Goal: Task Accomplishment & Management: Manage account settings

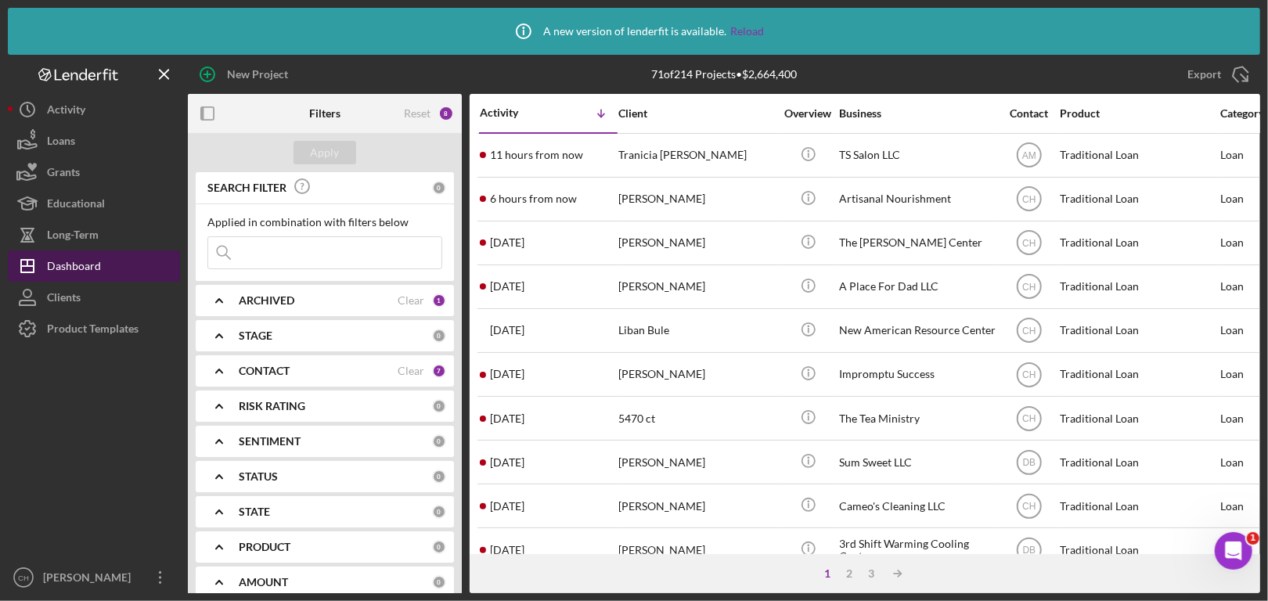
click at [78, 259] on div "Dashboard" at bounding box center [74, 267] width 54 height 35
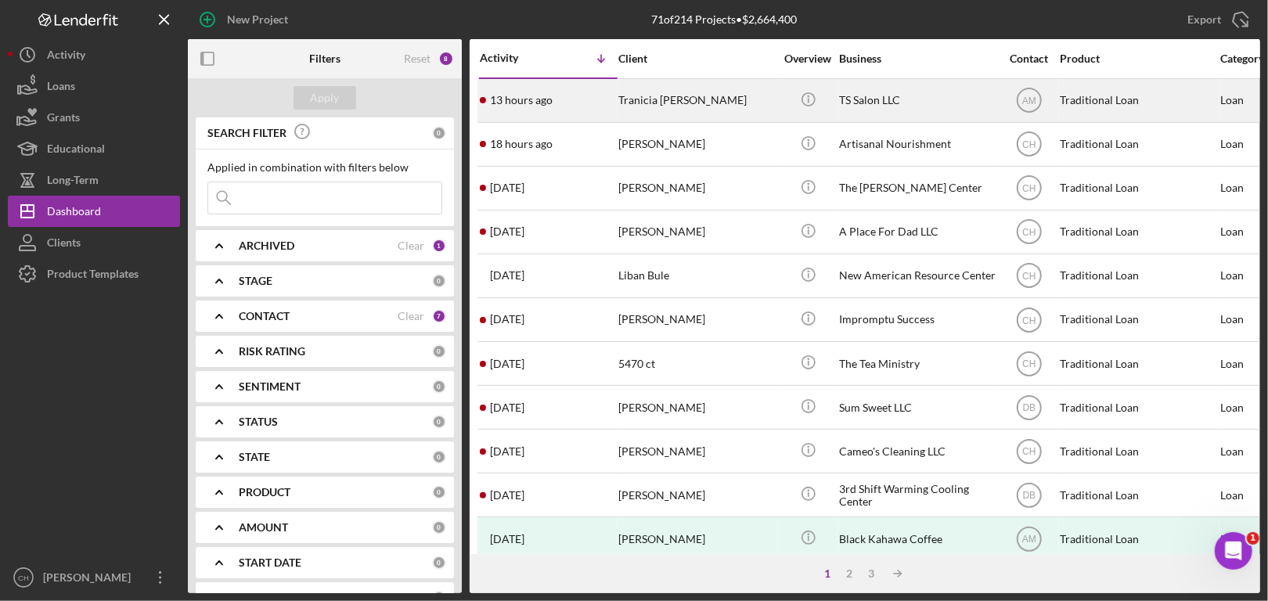
click at [728, 100] on div "Tranicia [PERSON_NAME]" at bounding box center [696, 100] width 156 height 41
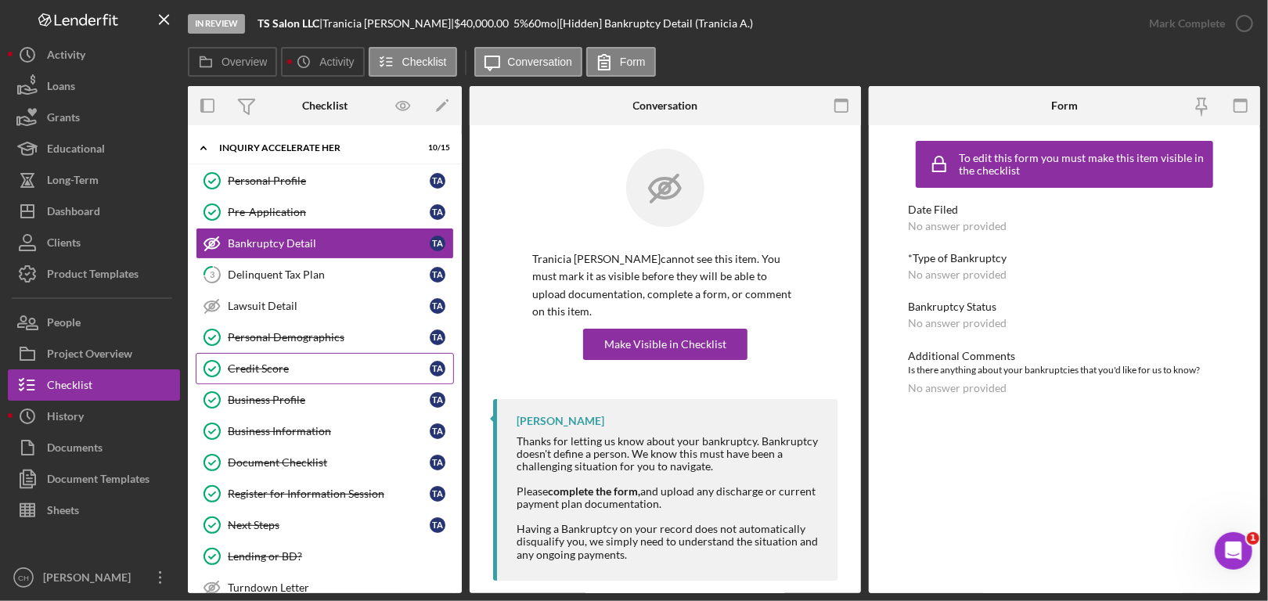
scroll to position [78, 0]
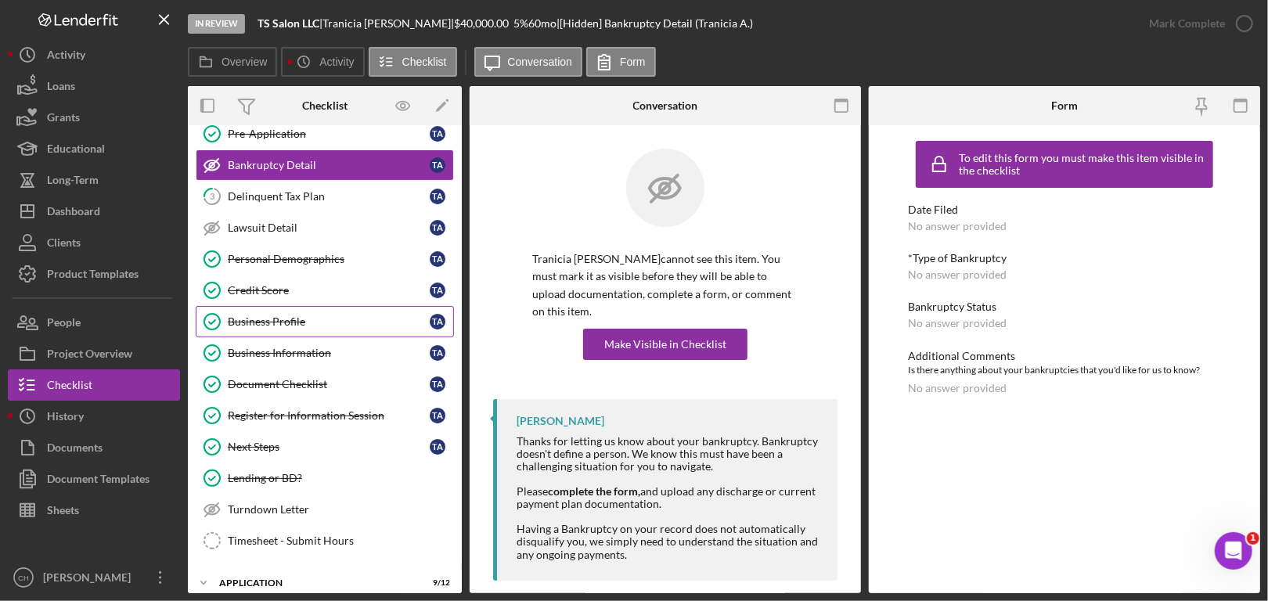
click at [309, 324] on div "Business Profile" at bounding box center [329, 321] width 202 height 13
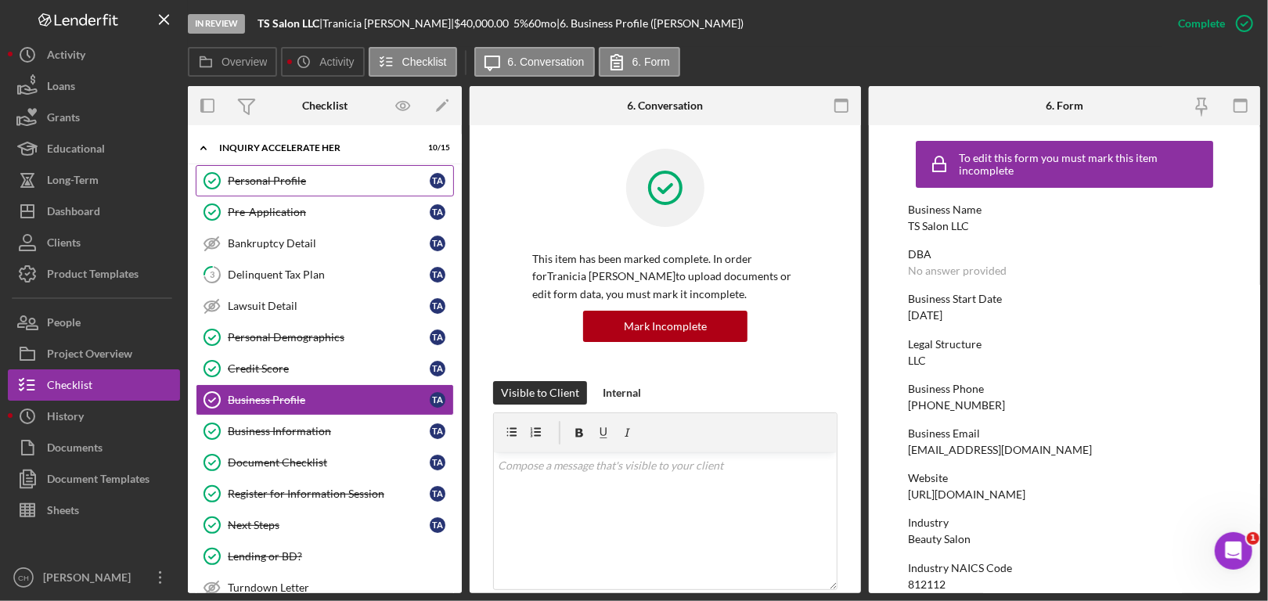
click at [318, 172] on link "Personal Profile Personal Profile T A" at bounding box center [325, 180] width 258 height 31
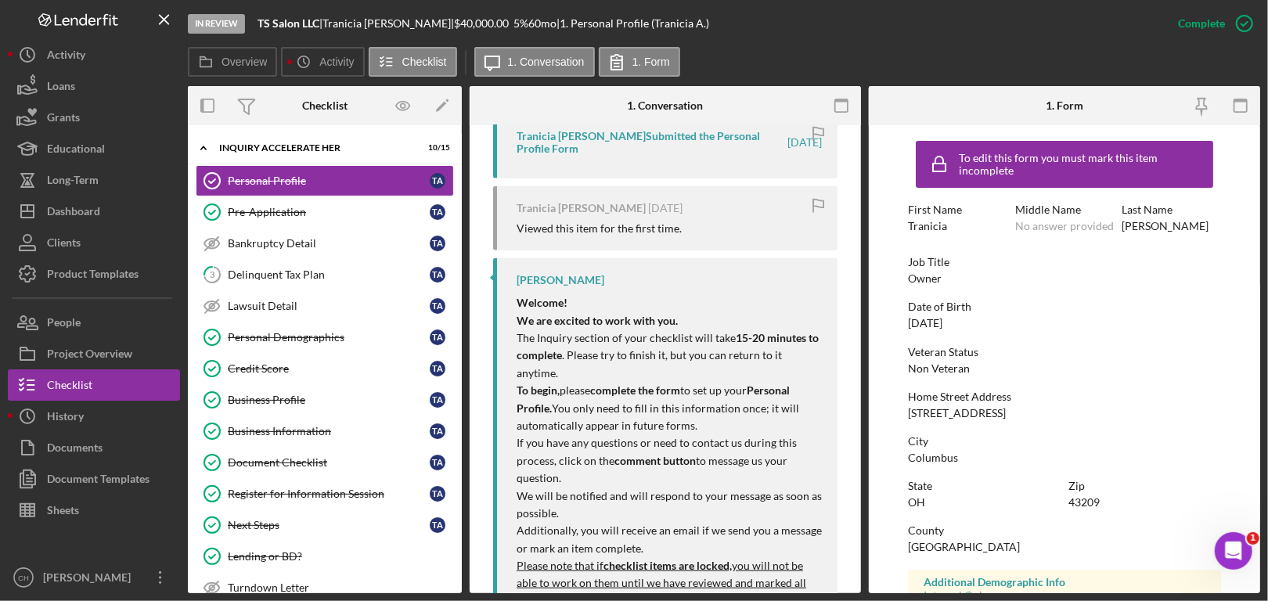
scroll to position [229, 0]
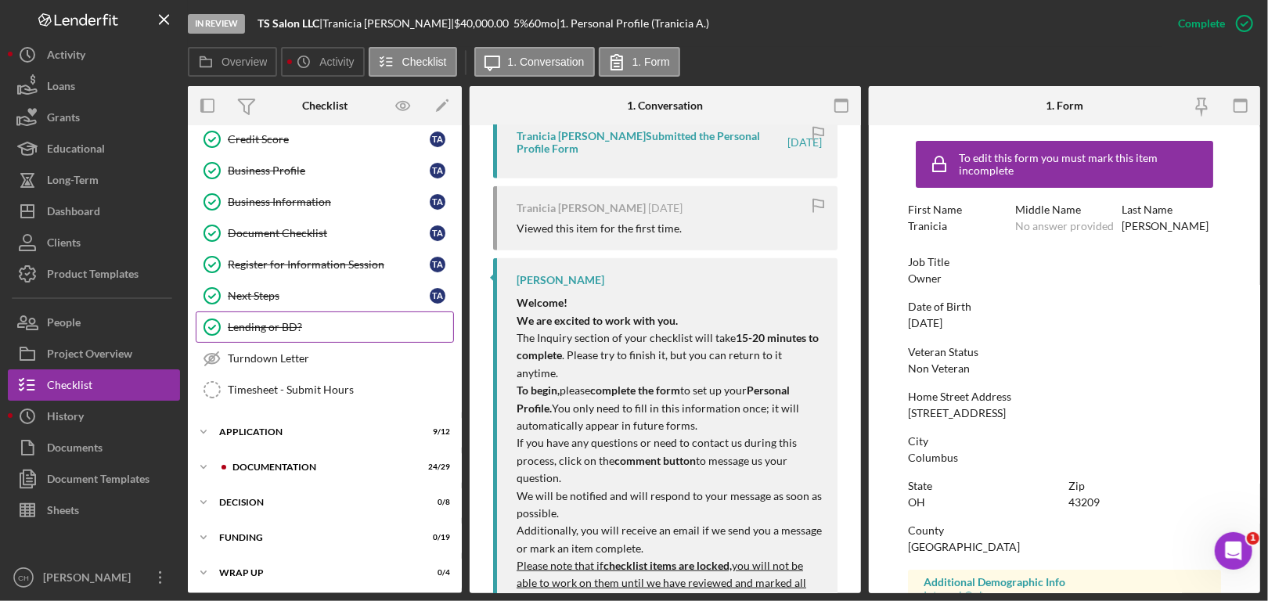
click at [303, 325] on div "Lending or BD?" at bounding box center [340, 327] width 225 height 13
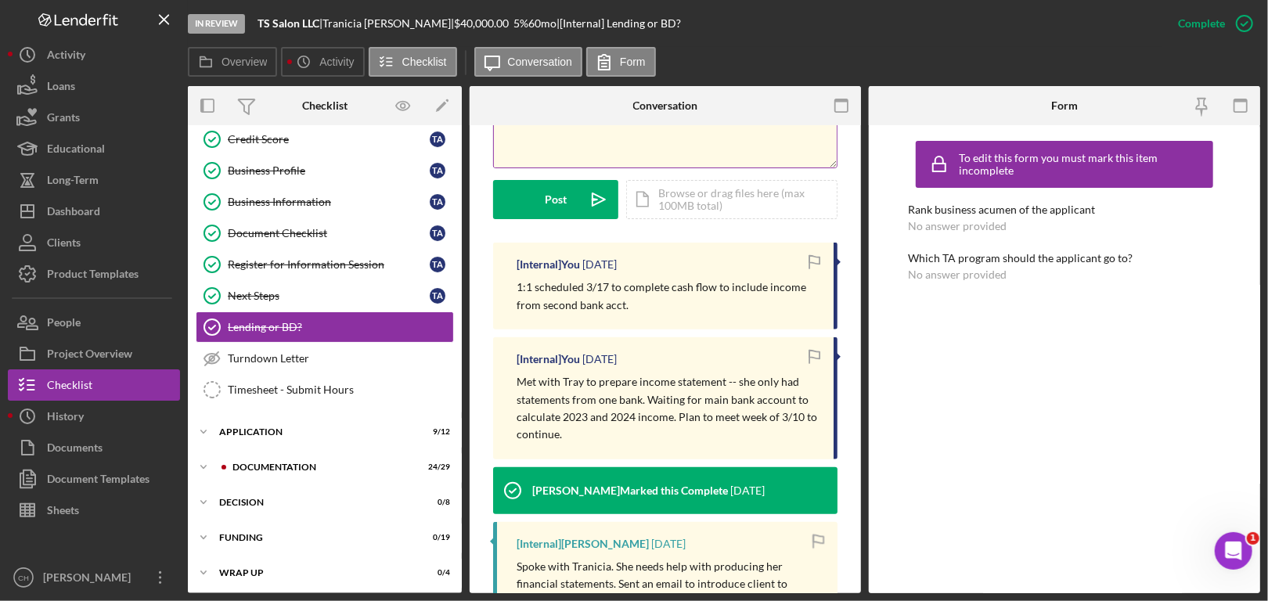
scroll to position [391, 0]
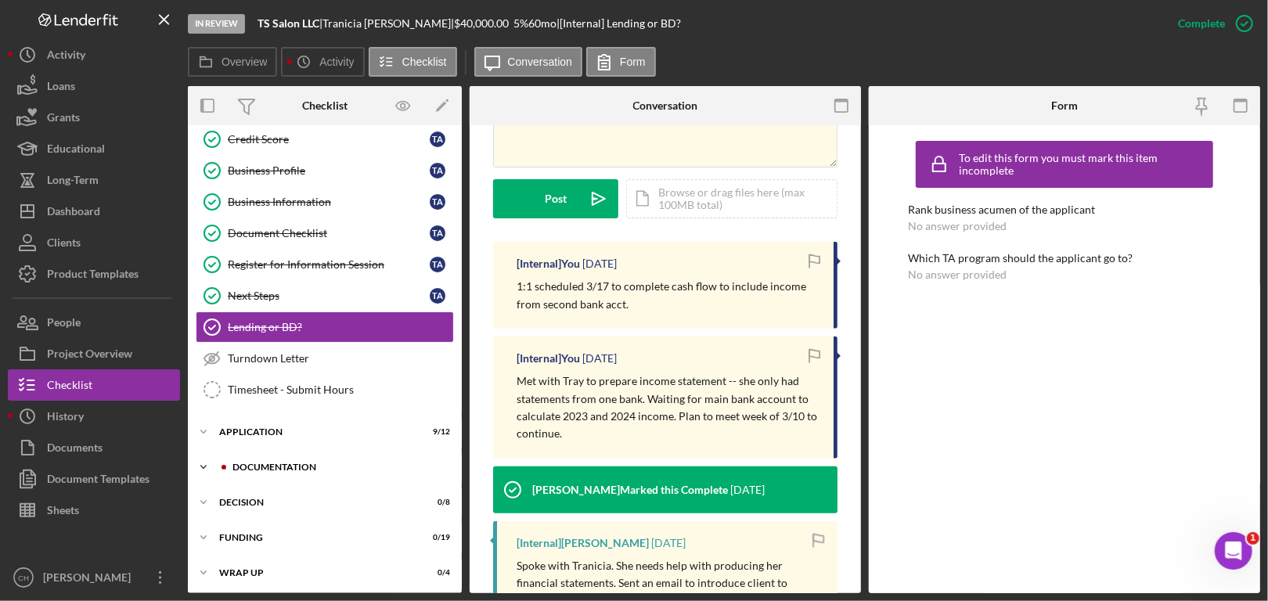
click at [315, 468] on div "Icon/Expander Documentation 24 / 29" at bounding box center [325, 466] width 274 height 31
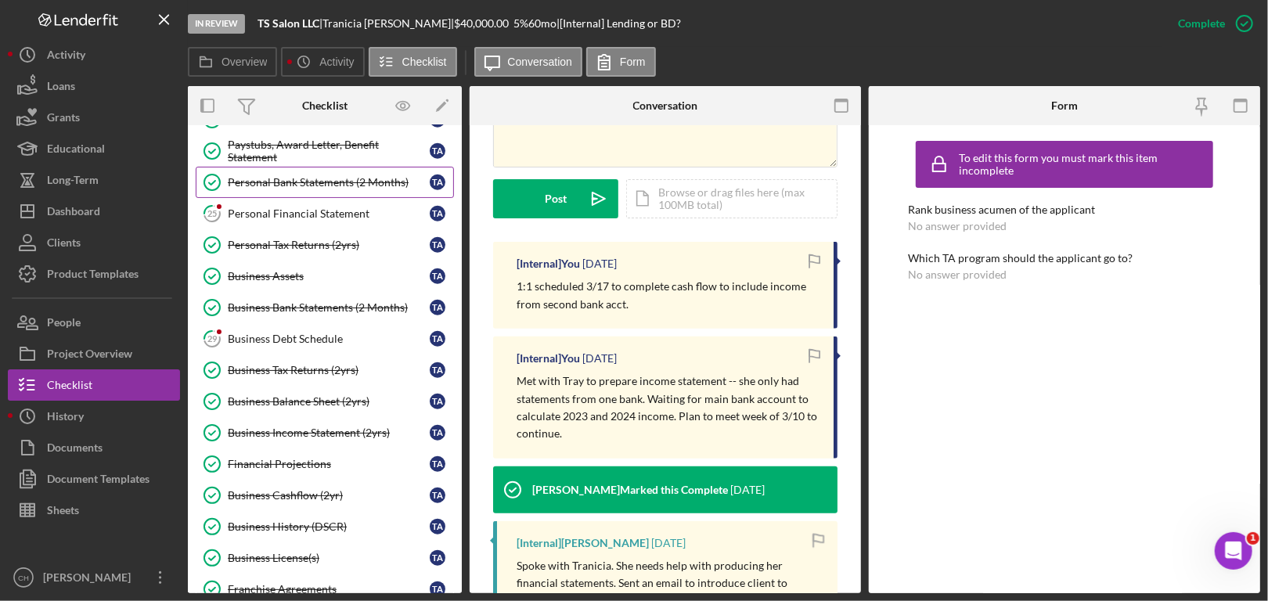
scroll to position [777, 0]
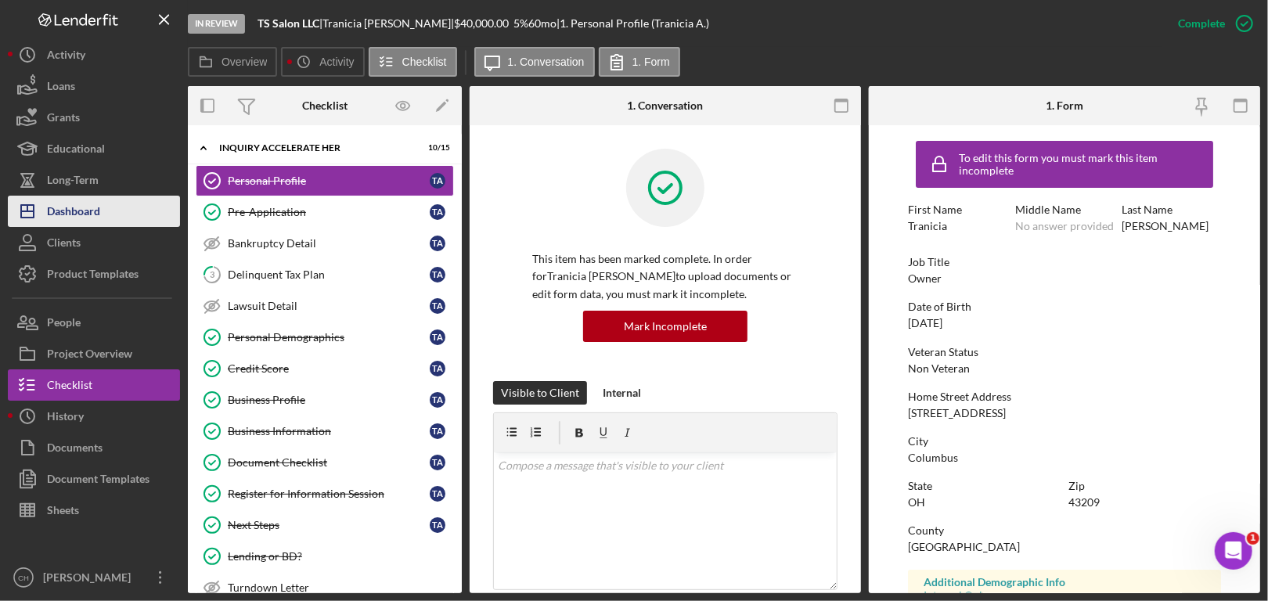
click at [89, 204] on div "Dashboard" at bounding box center [73, 213] width 53 height 35
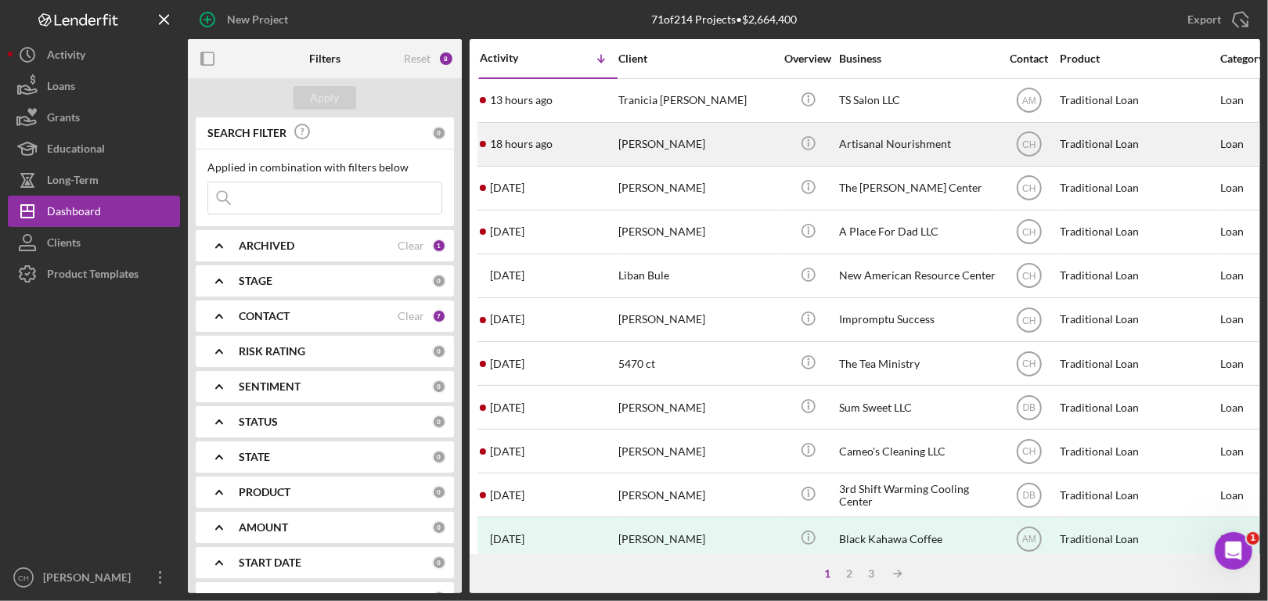
click at [601, 154] on div "18 hours ago [PERSON_NAME]" at bounding box center [548, 144] width 137 height 41
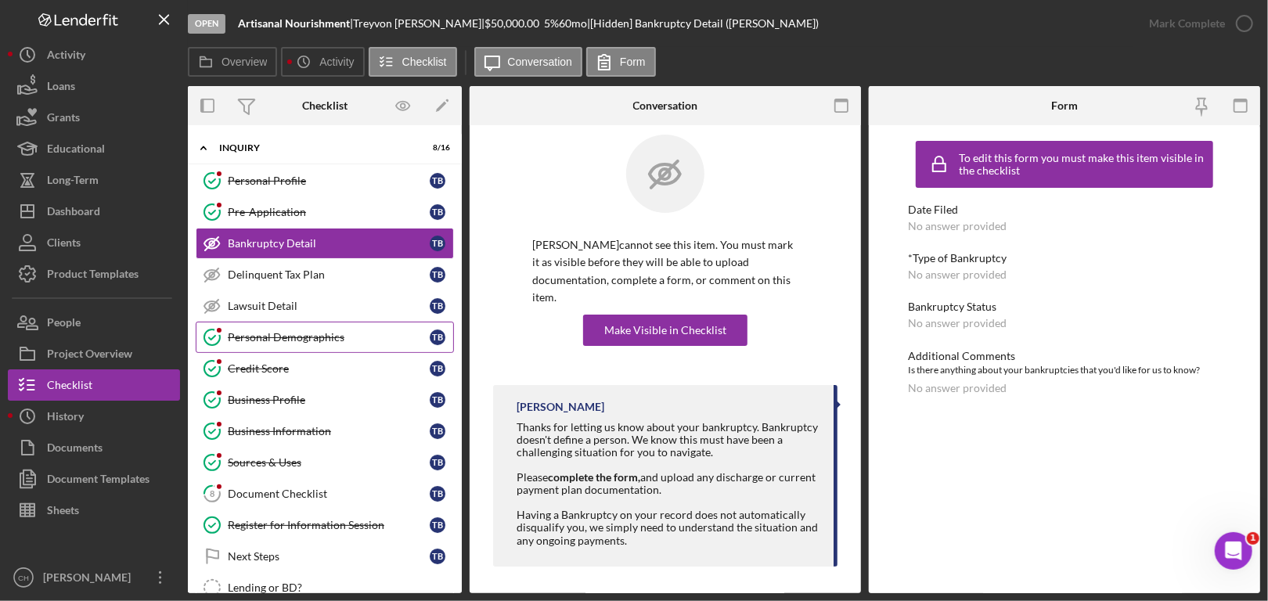
scroll to position [18, 0]
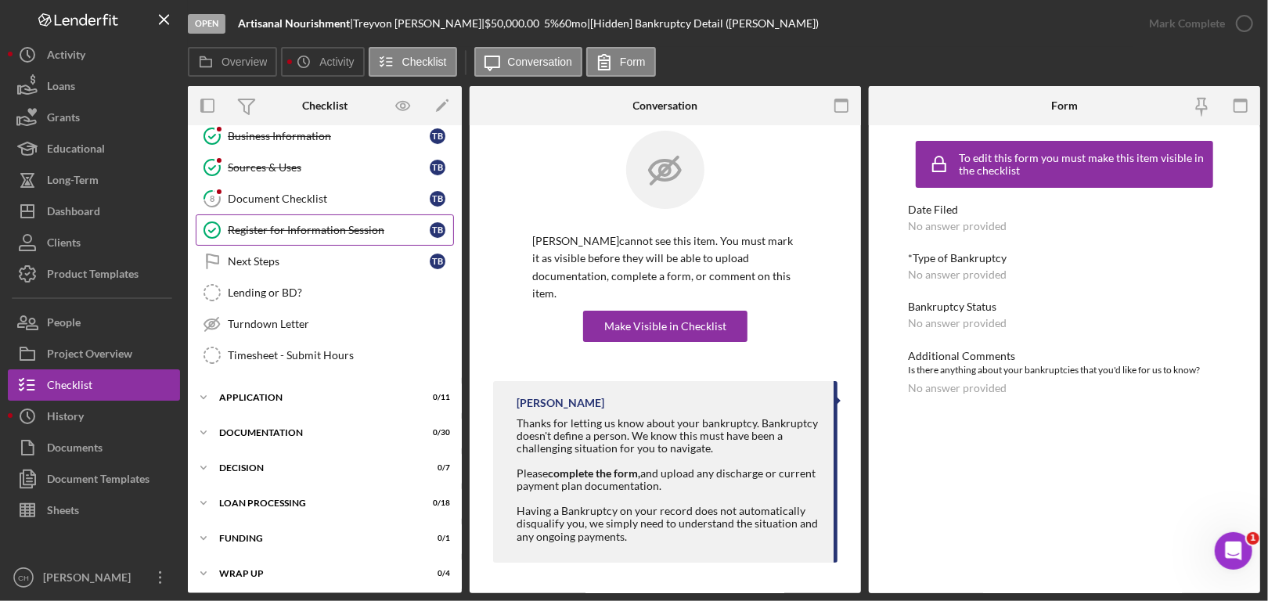
click at [318, 217] on link "Register for Information Session Register for Information Session T B" at bounding box center [325, 229] width 258 height 31
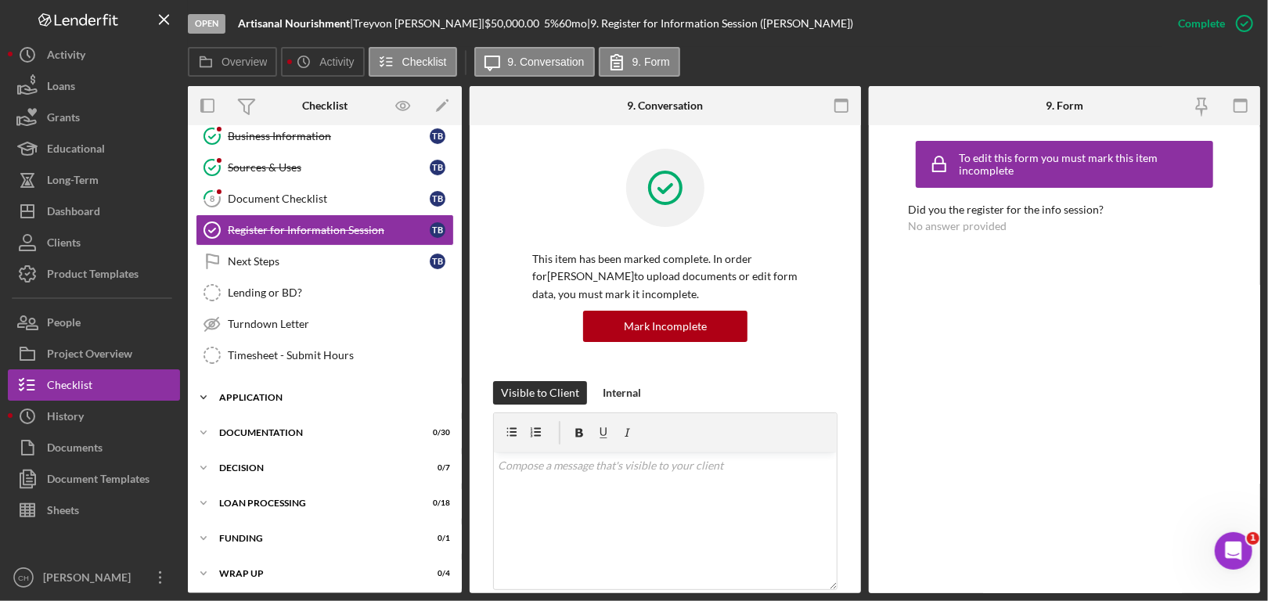
click at [315, 393] on div "Application" at bounding box center [330, 397] width 223 height 9
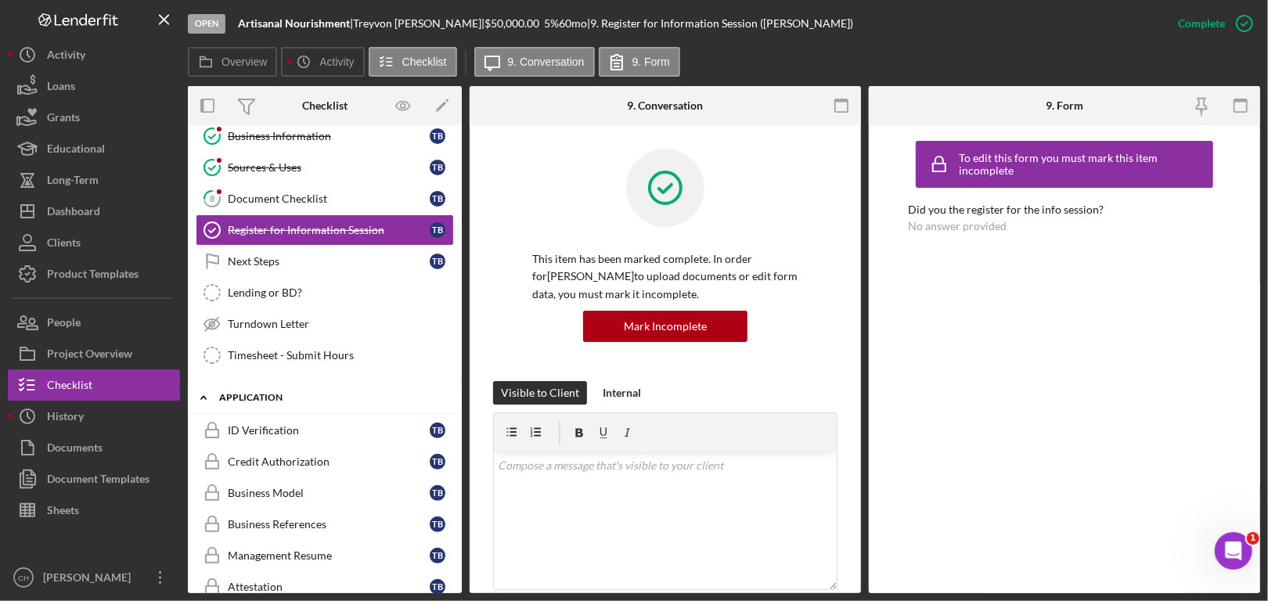
click at [315, 393] on div "Application" at bounding box center [330, 397] width 223 height 9
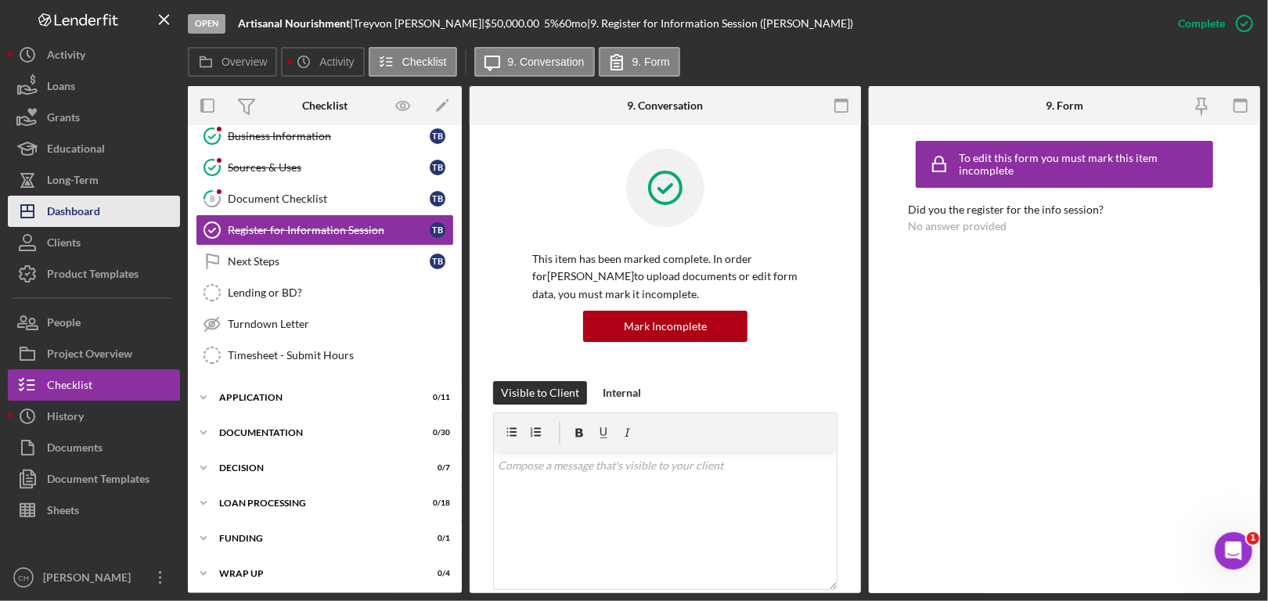
click at [64, 218] on div "Dashboard" at bounding box center [73, 213] width 53 height 35
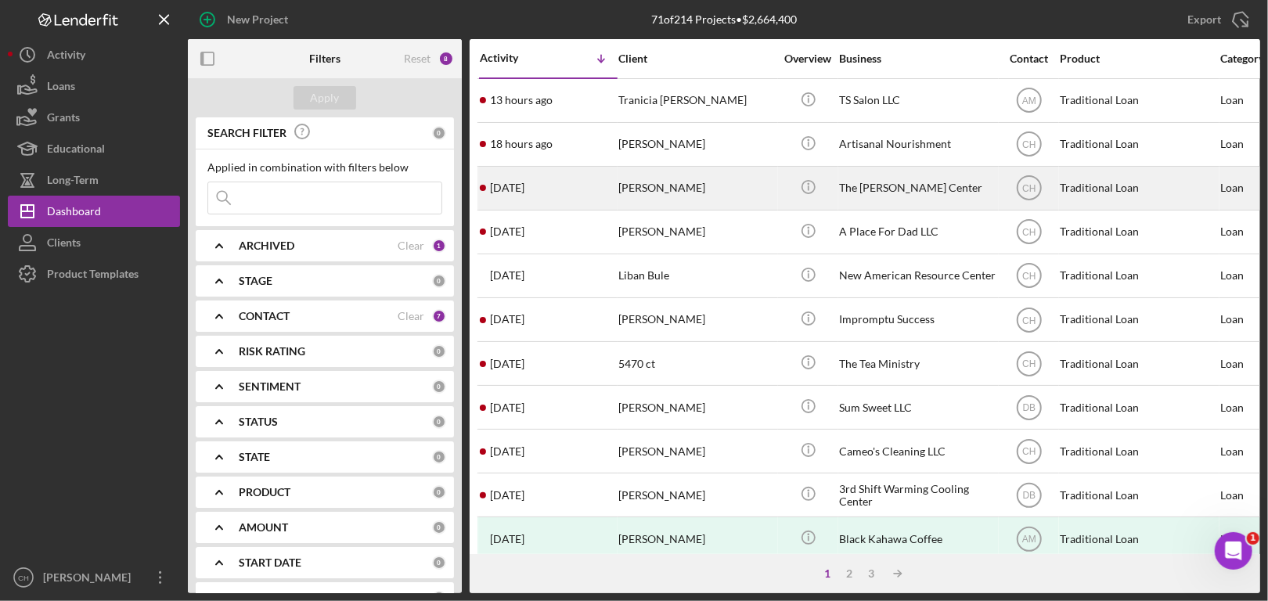
click at [743, 192] on div "[PERSON_NAME]" at bounding box center [696, 187] width 156 height 41
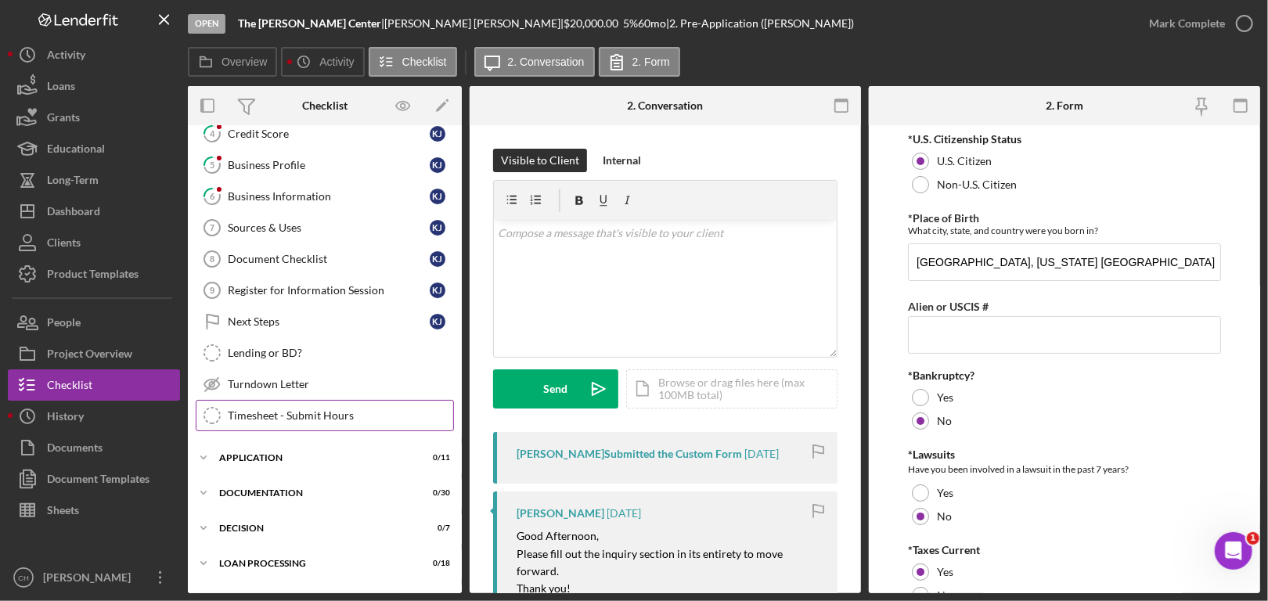
scroll to position [295, 0]
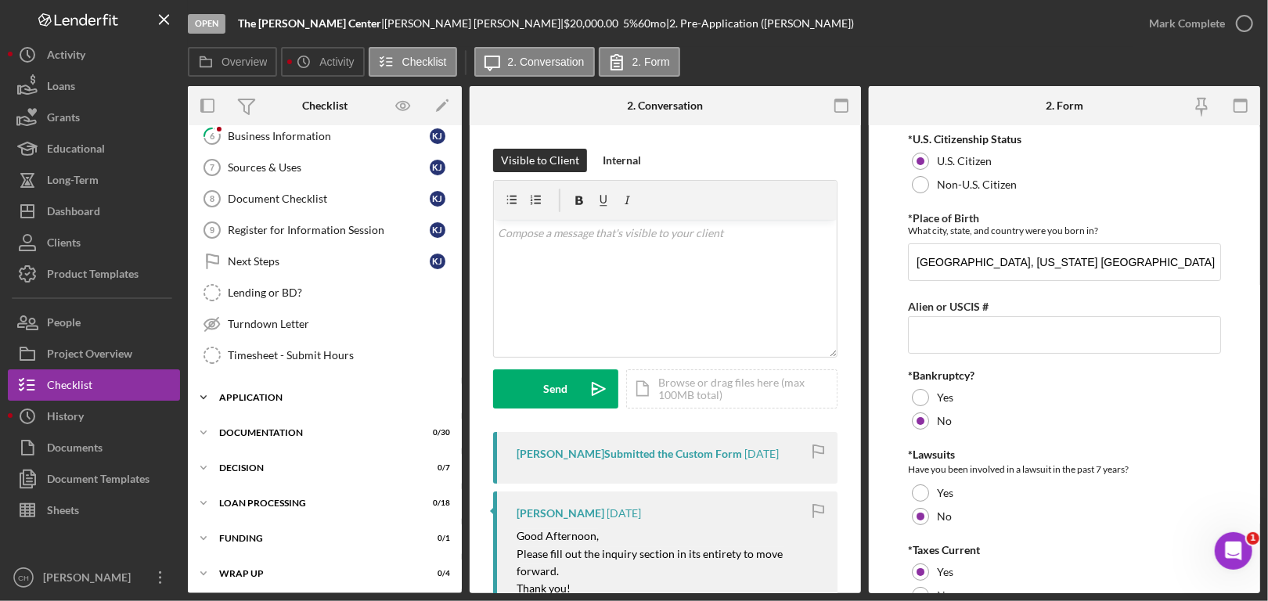
click at [364, 400] on div "Icon/Expander Application 0 / 11" at bounding box center [325, 397] width 274 height 31
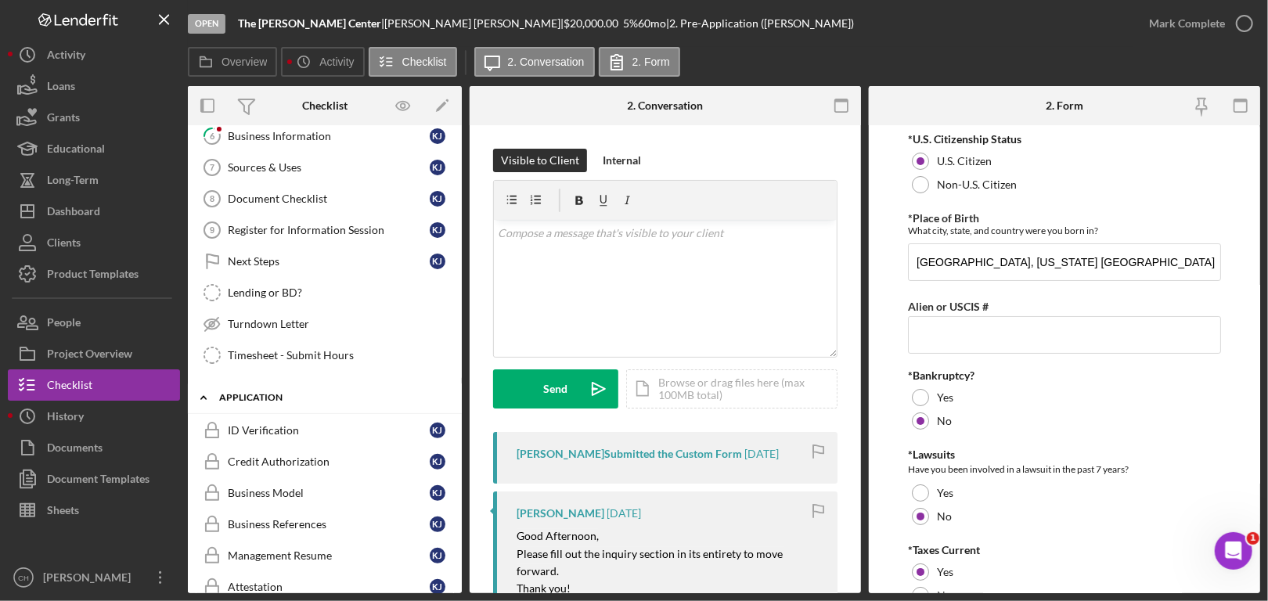
click at [364, 400] on div "Icon/Expander Application 0 / 11" at bounding box center [325, 398] width 274 height 32
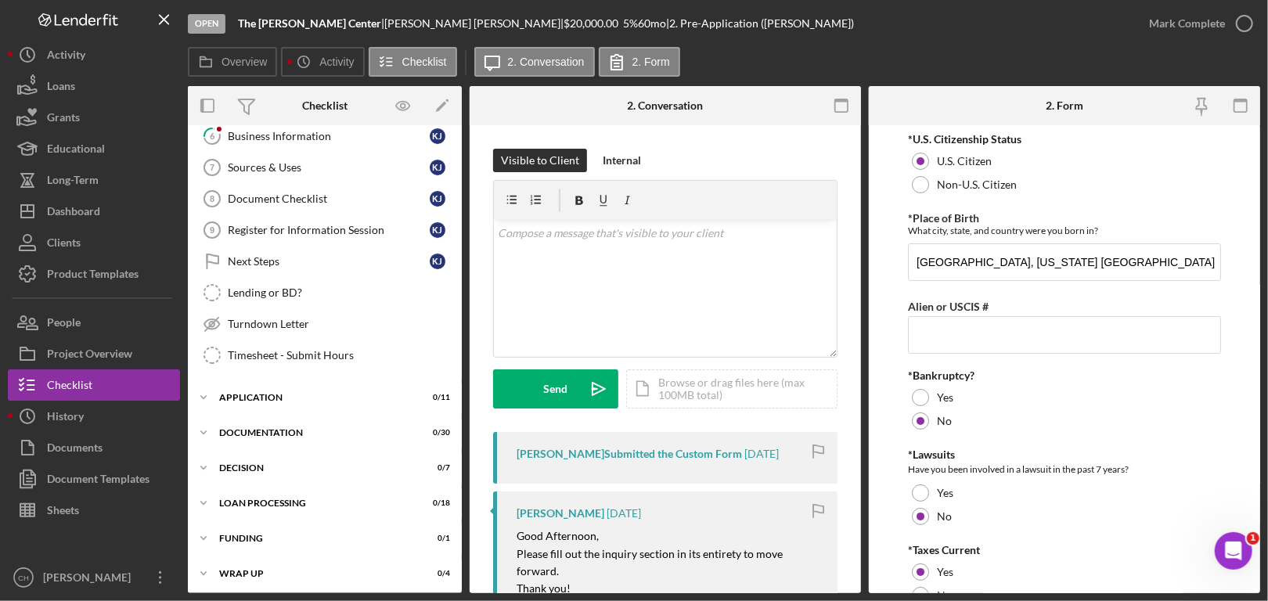
click at [101, 18] on icon at bounding box center [99, 21] width 5 height 8
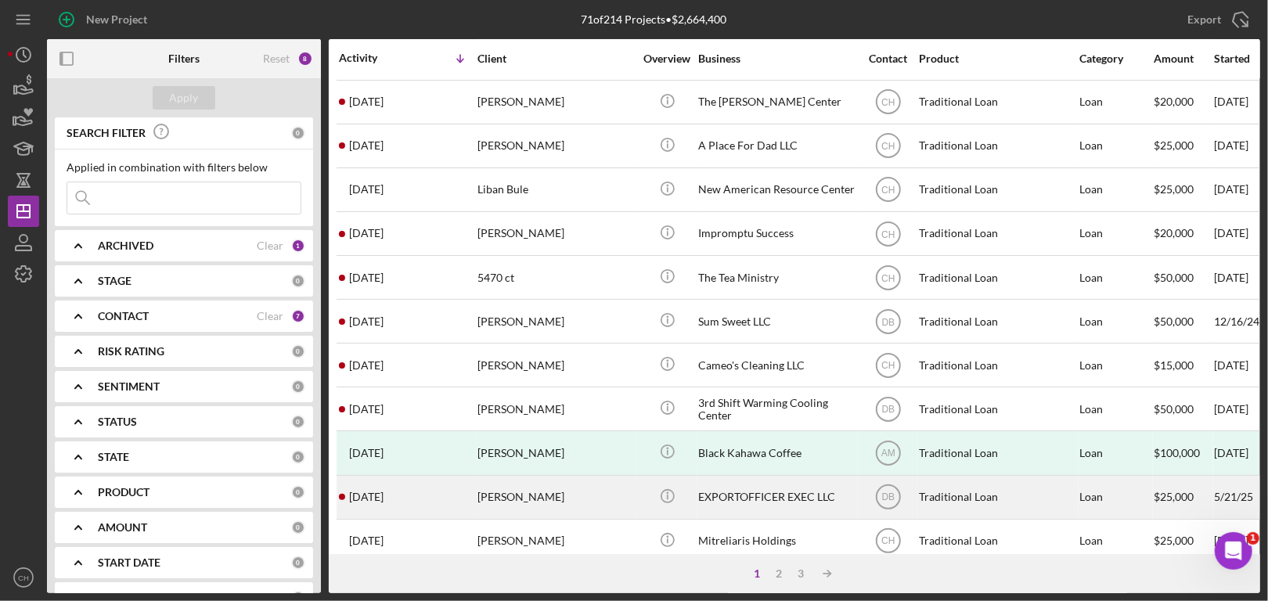
scroll to position [78, 0]
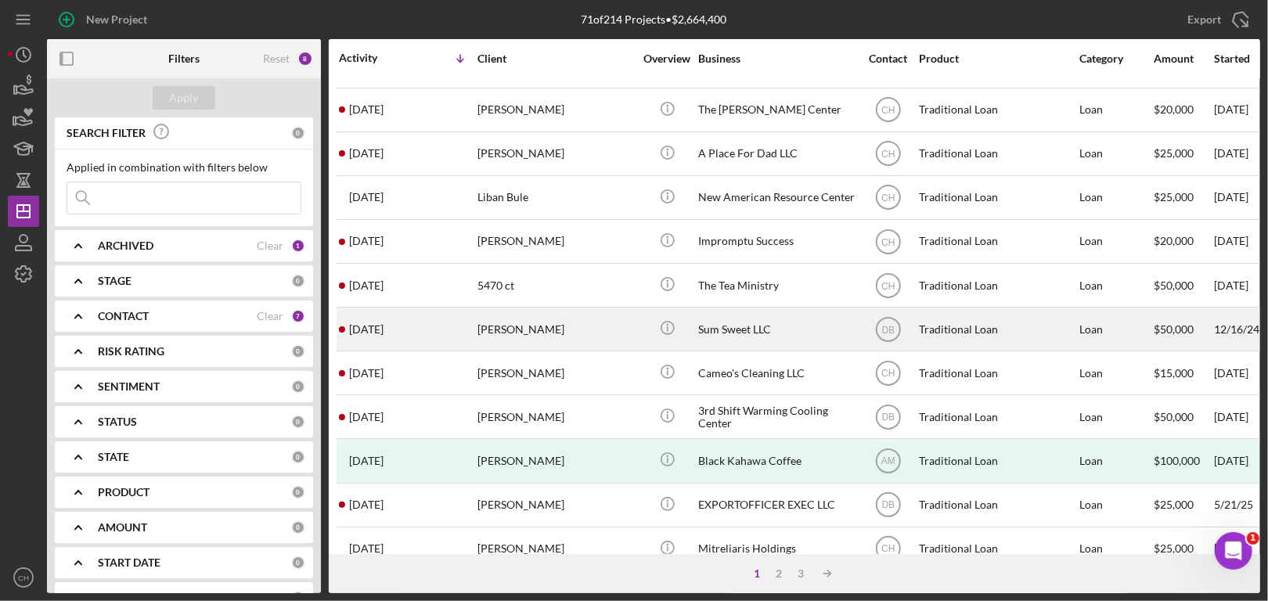
click at [589, 332] on div "[PERSON_NAME]" at bounding box center [555, 328] width 156 height 41
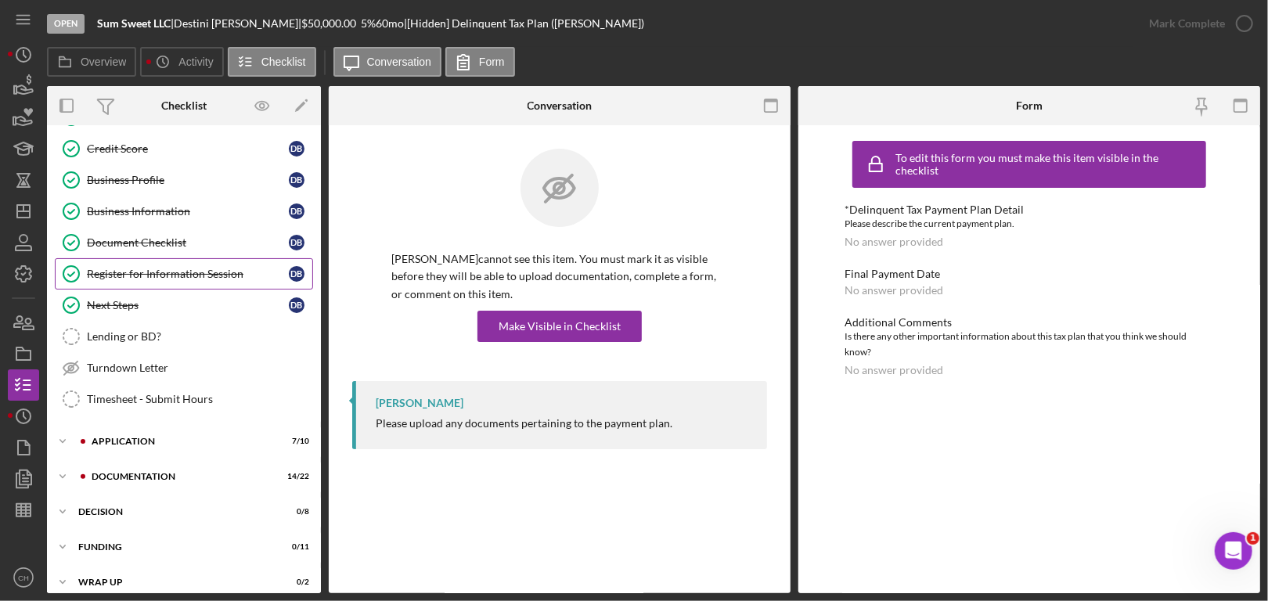
scroll to position [229, 0]
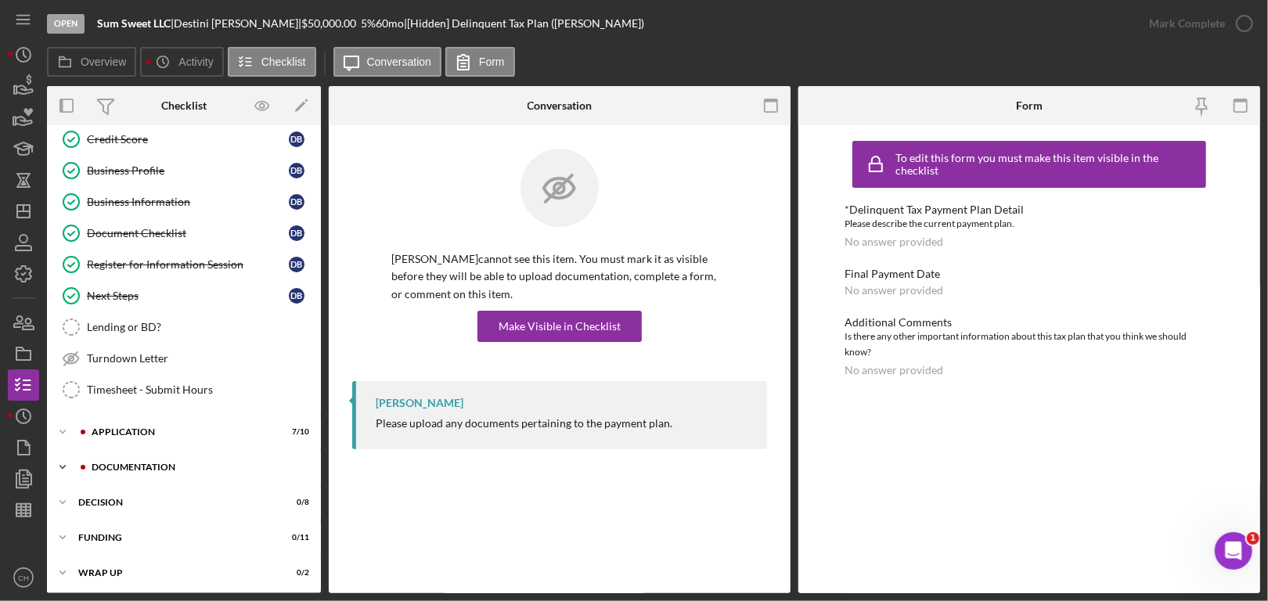
click at [157, 466] on div "Documentation" at bounding box center [197, 466] width 210 height 9
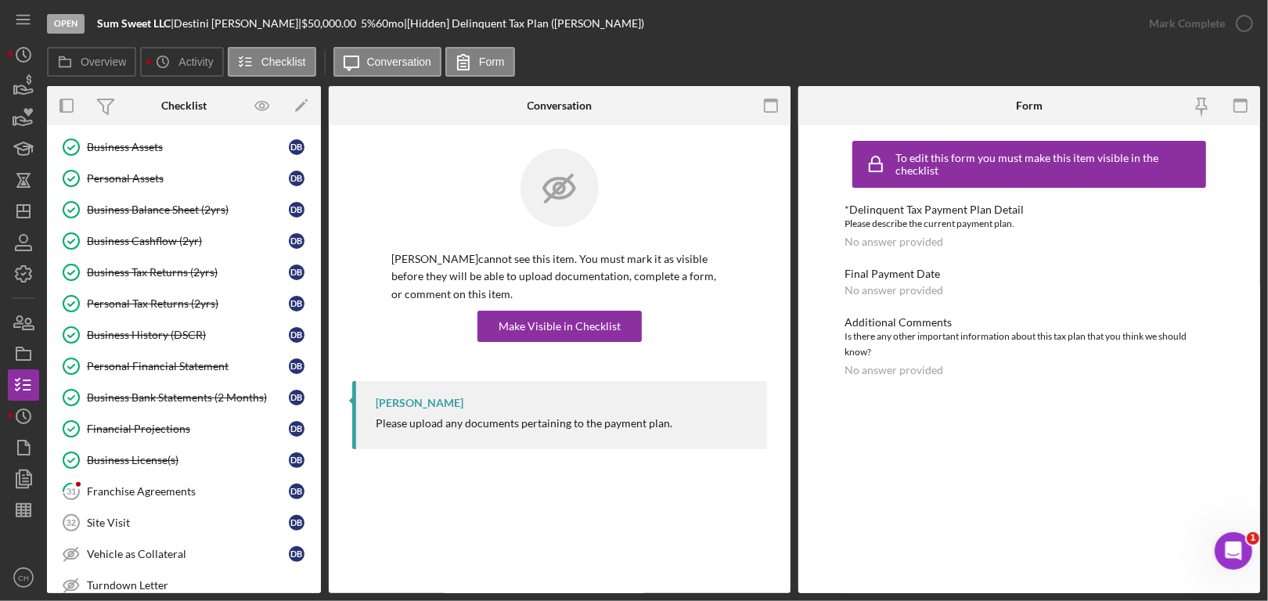
scroll to position [777, 0]
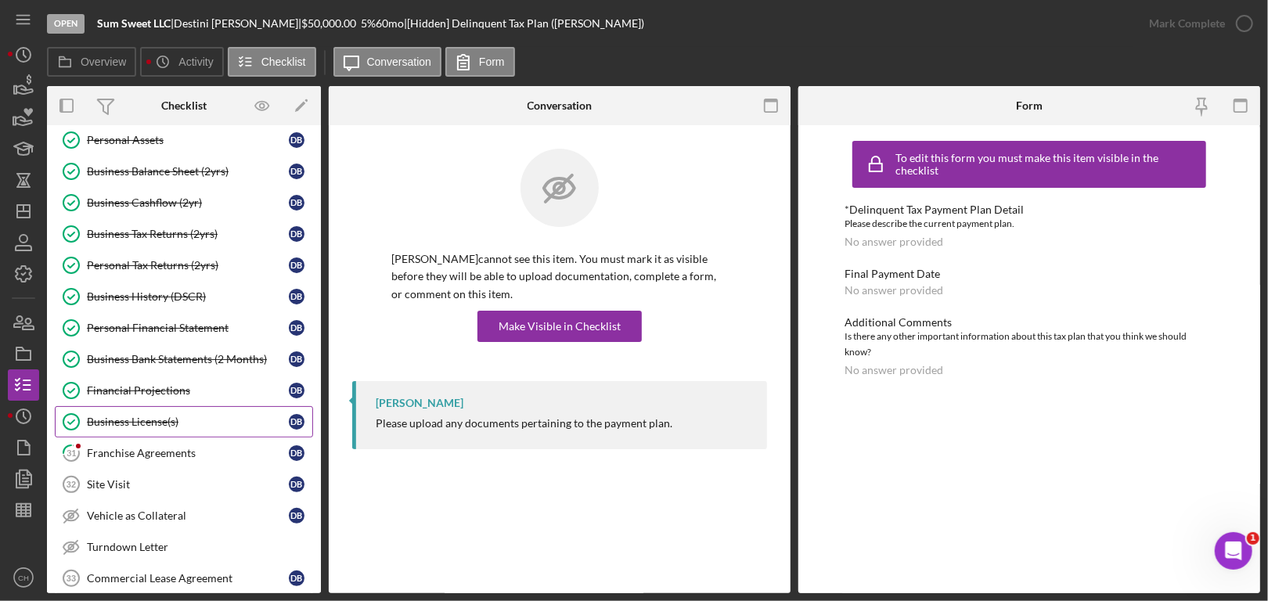
click at [172, 415] on div "Business License(s)" at bounding box center [188, 421] width 202 height 13
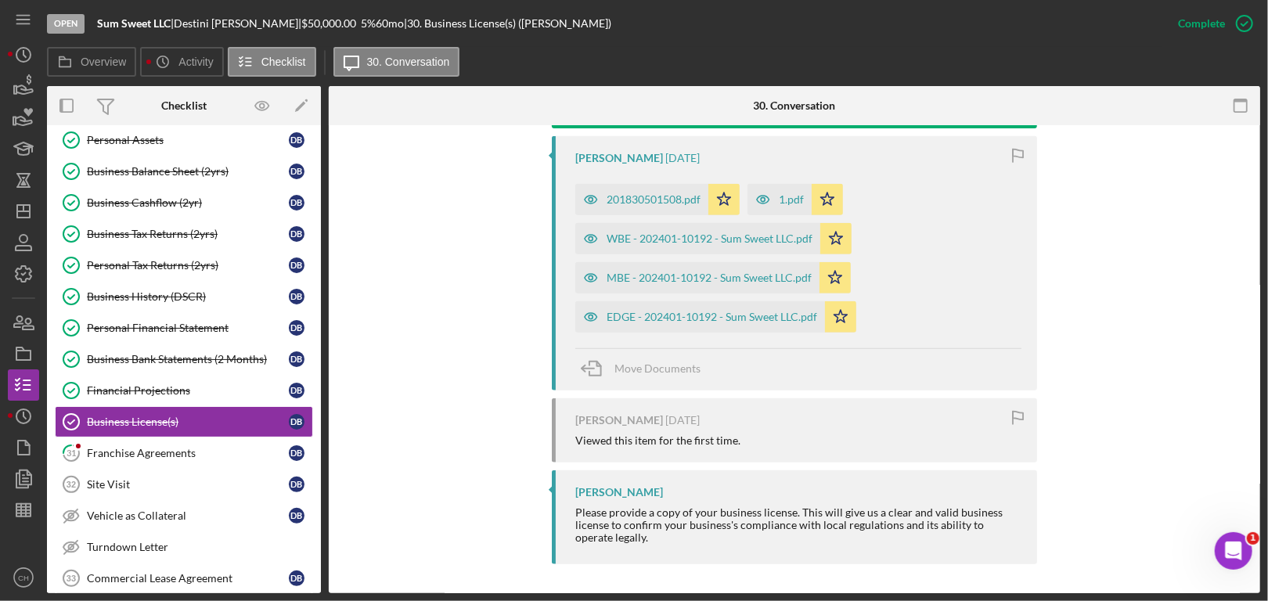
scroll to position [638, 0]
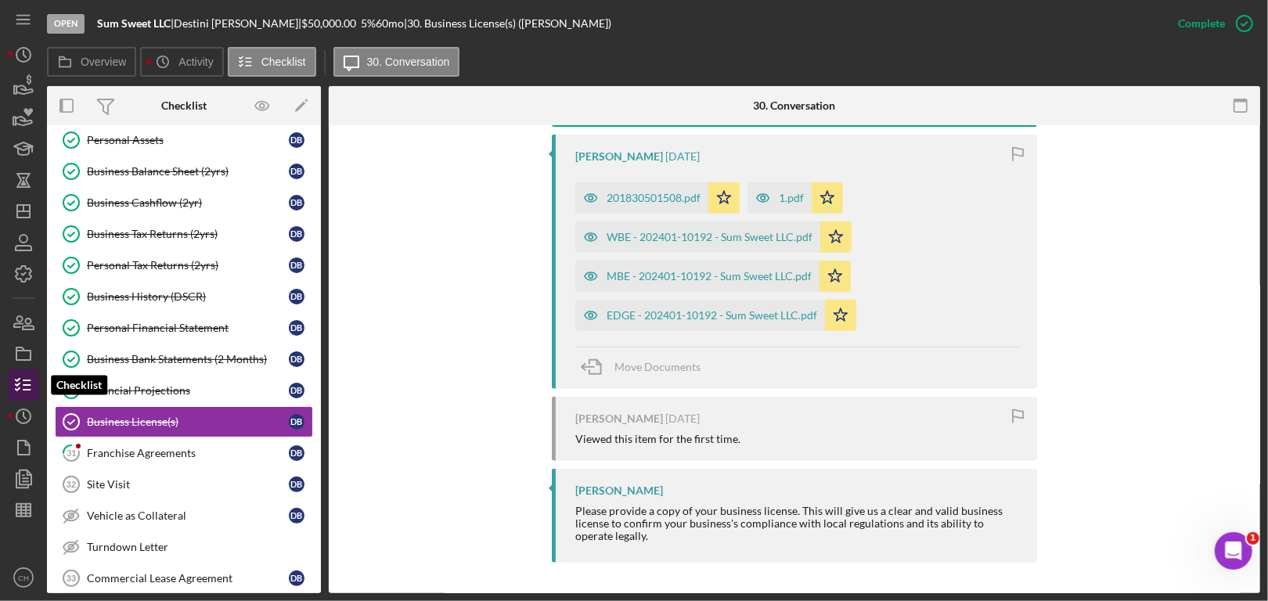
click at [27, 385] on line "button" at bounding box center [26, 385] width 7 height 0
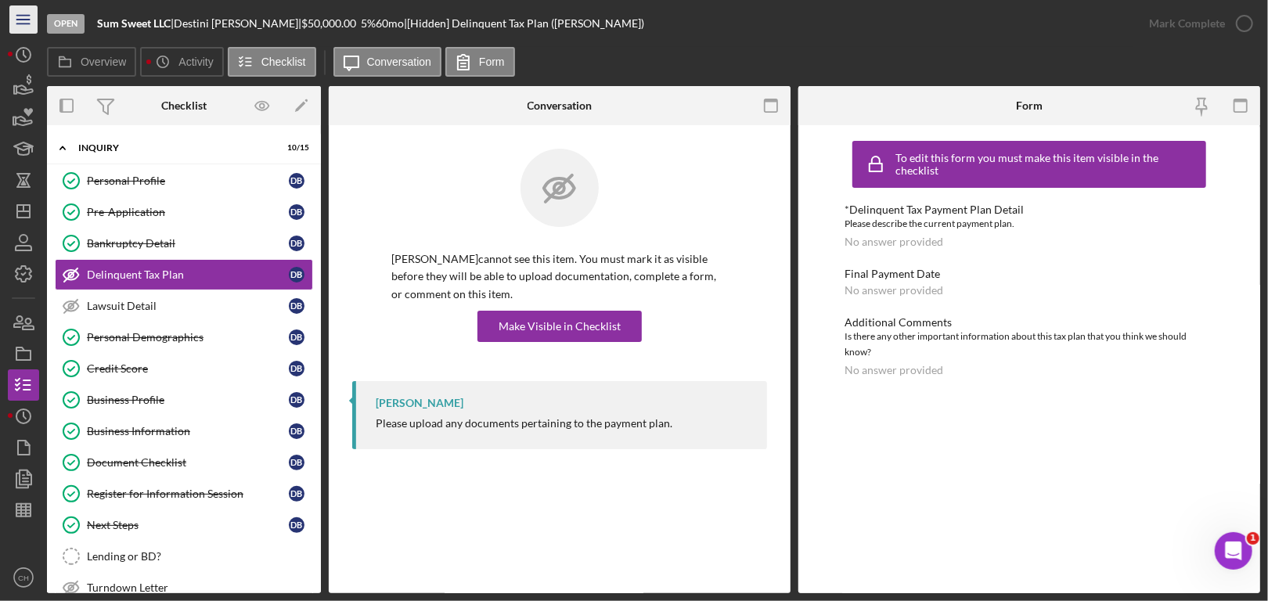
click at [23, 20] on line "button" at bounding box center [22, 20] width 13 height 0
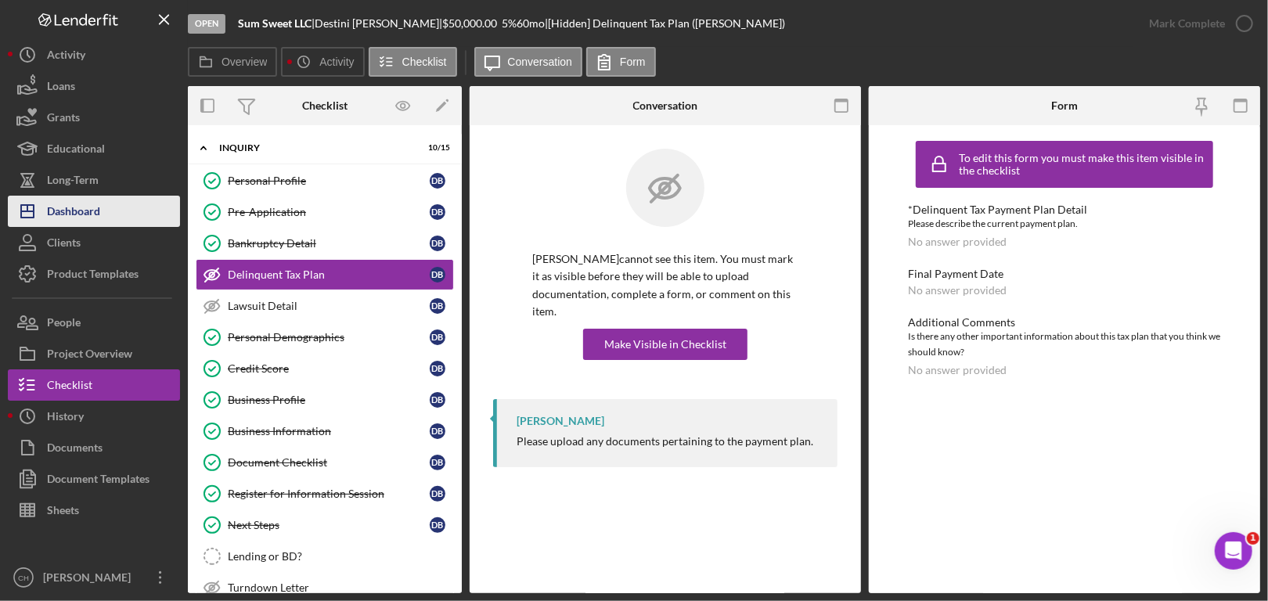
click at [96, 222] on div "Dashboard" at bounding box center [73, 213] width 53 height 35
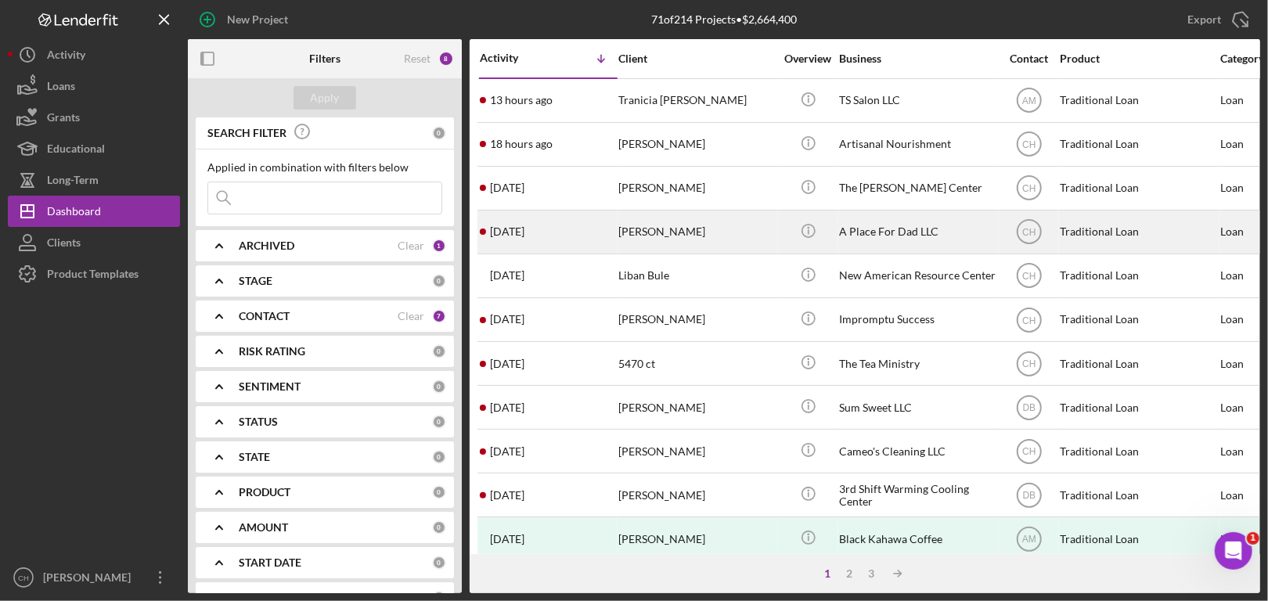
click at [730, 239] on div "[PERSON_NAME]" at bounding box center [696, 231] width 156 height 41
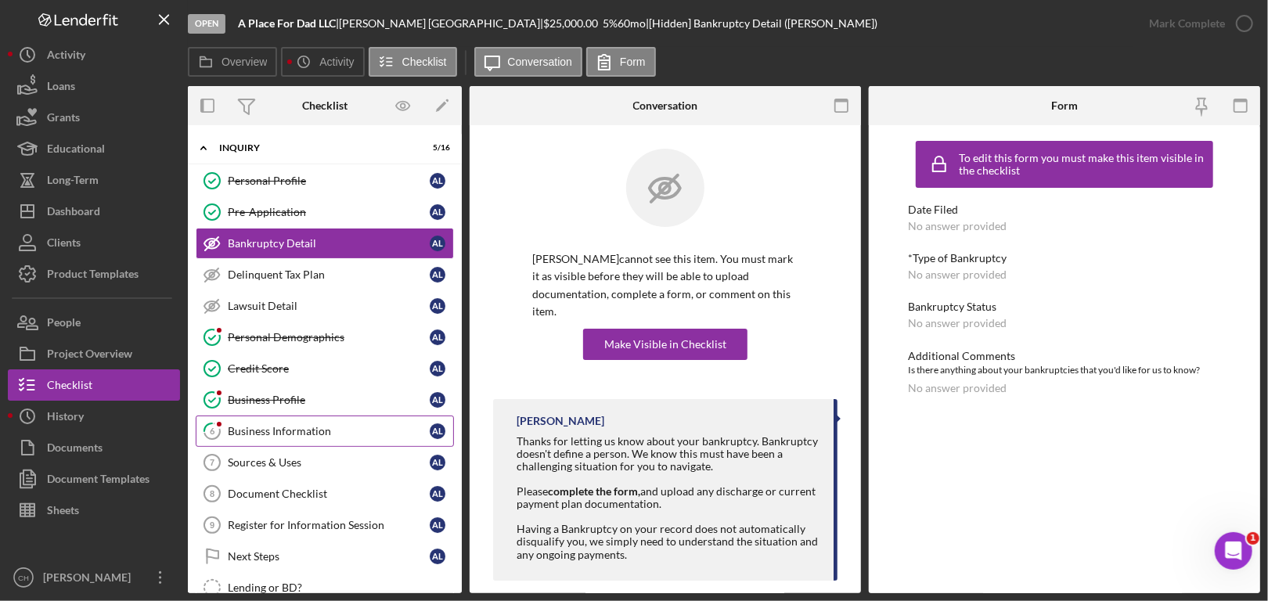
click at [292, 423] on link "6 Business Information A L" at bounding box center [325, 430] width 258 height 31
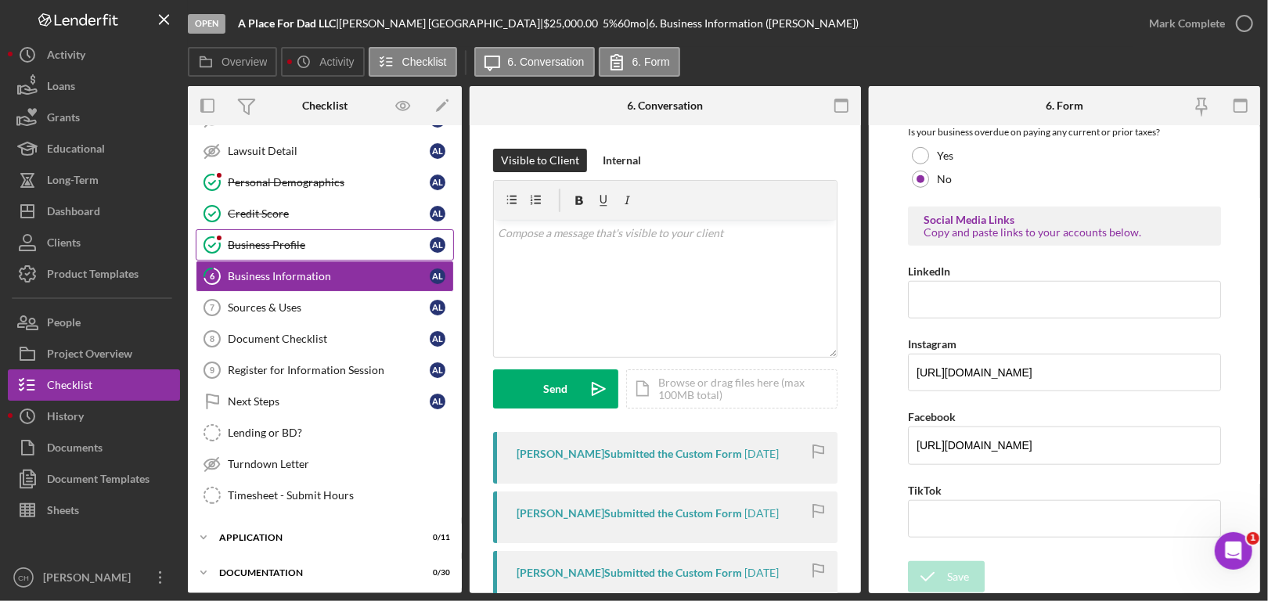
scroll to position [156, 0]
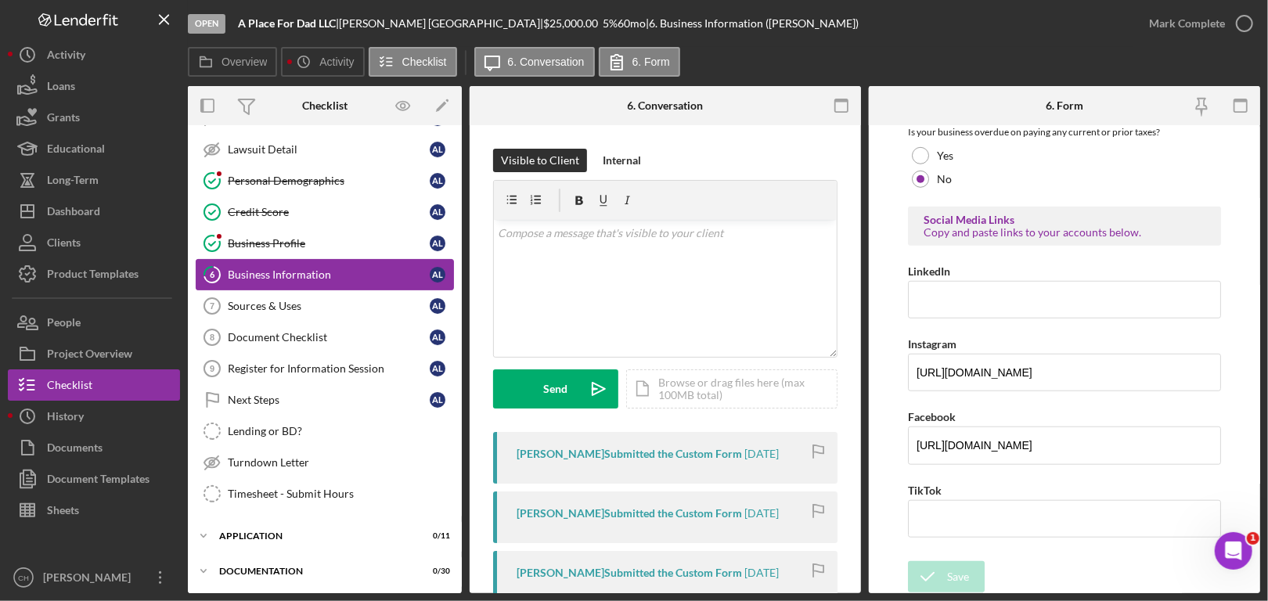
click at [301, 273] on div "Business Information" at bounding box center [329, 274] width 202 height 13
click at [300, 309] on div "Sources & Uses" at bounding box center [329, 306] width 202 height 13
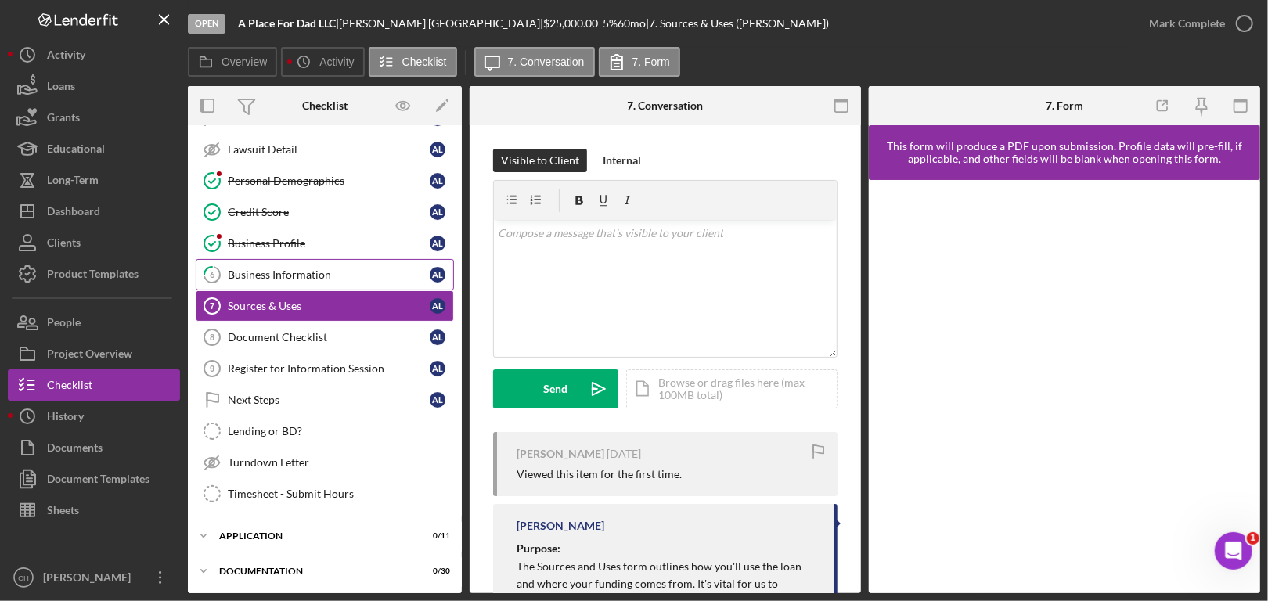
click at [315, 275] on div "Business Information" at bounding box center [329, 274] width 202 height 13
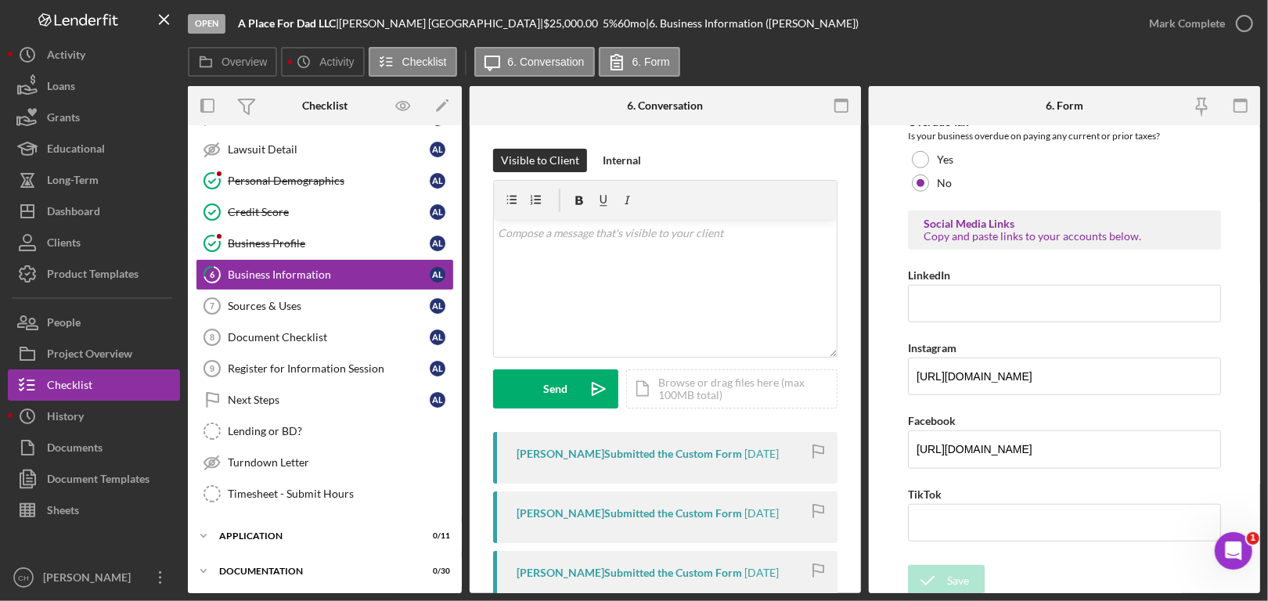
scroll to position [723, 0]
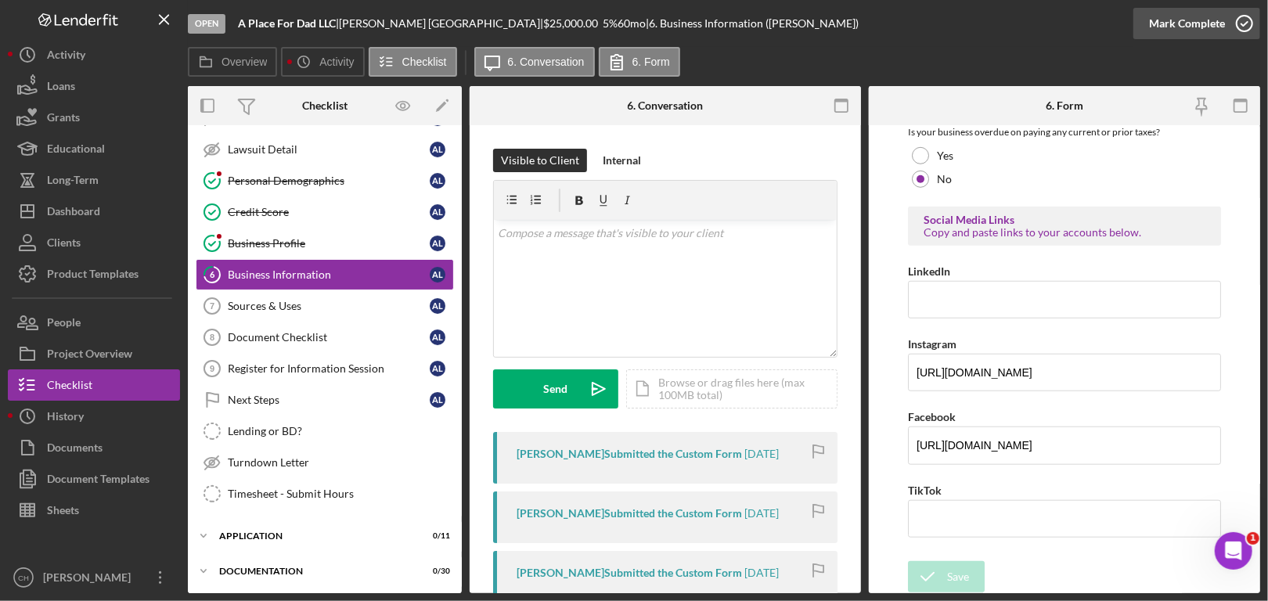
click at [1241, 9] on icon "button" at bounding box center [1244, 23] width 39 height 39
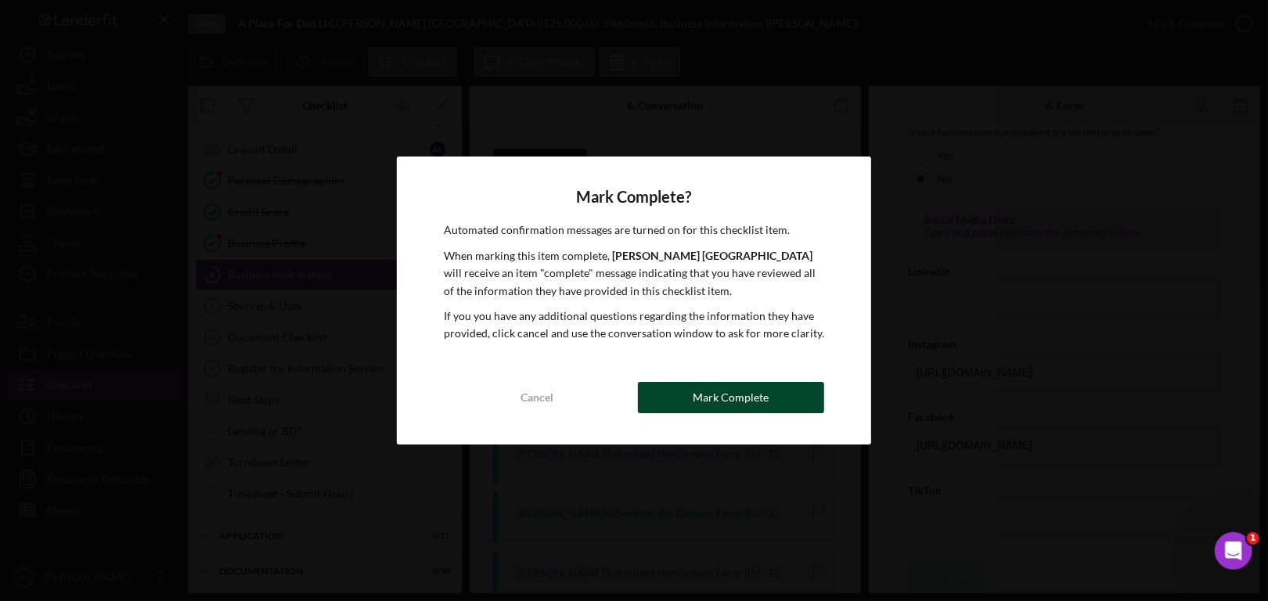
click at [775, 397] on button "Mark Complete" at bounding box center [731, 397] width 186 height 31
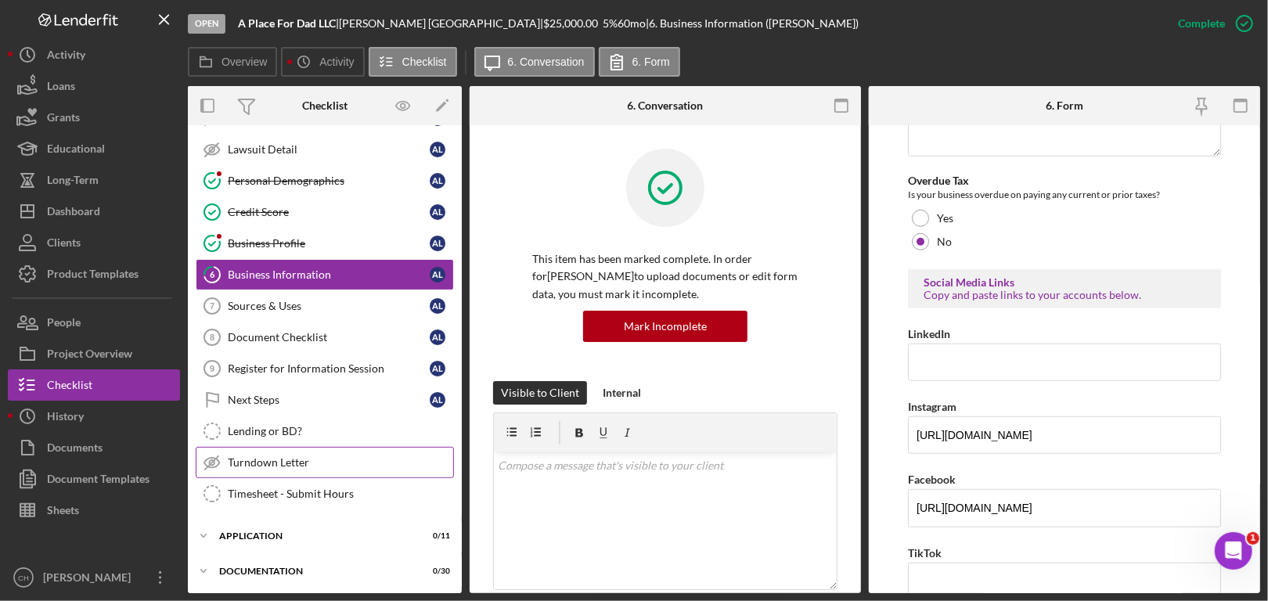
scroll to position [786, 0]
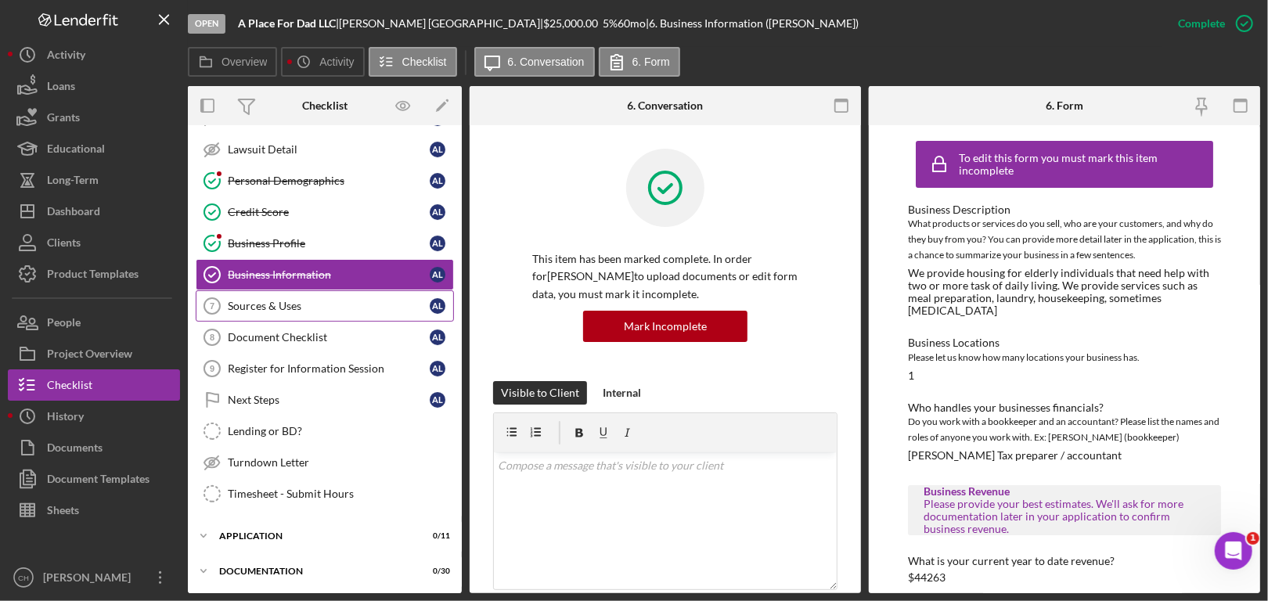
click at [288, 300] on div "Sources & Uses" at bounding box center [329, 306] width 202 height 13
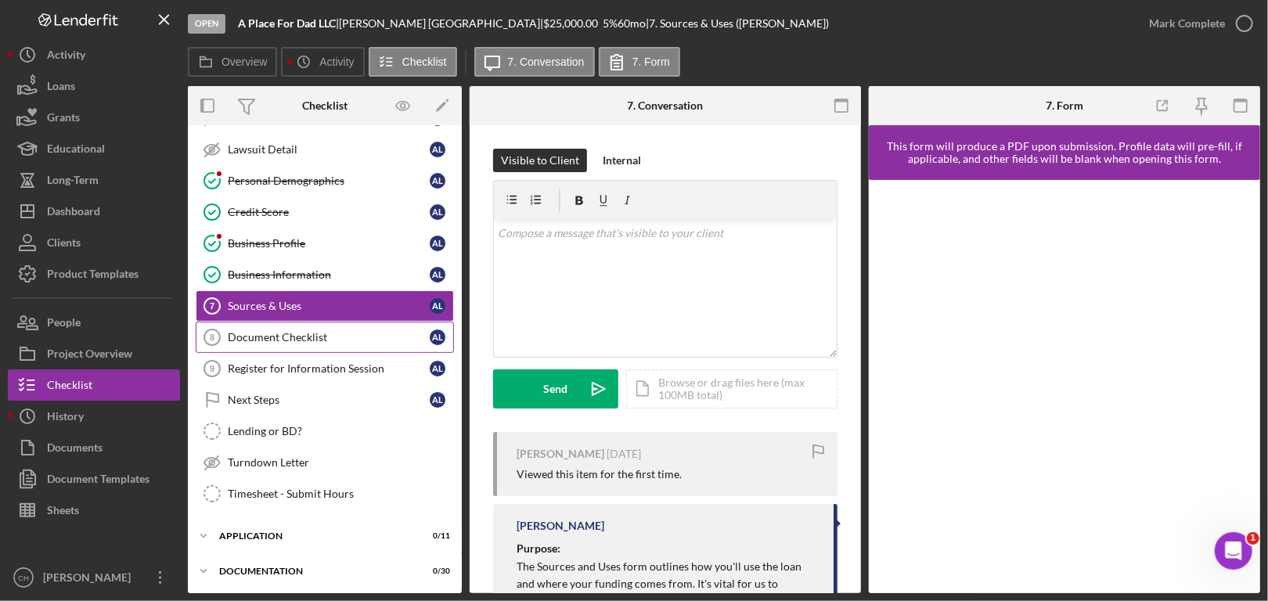
click at [286, 344] on link "Document Checklist 8 Document Checklist A L" at bounding box center [325, 337] width 258 height 31
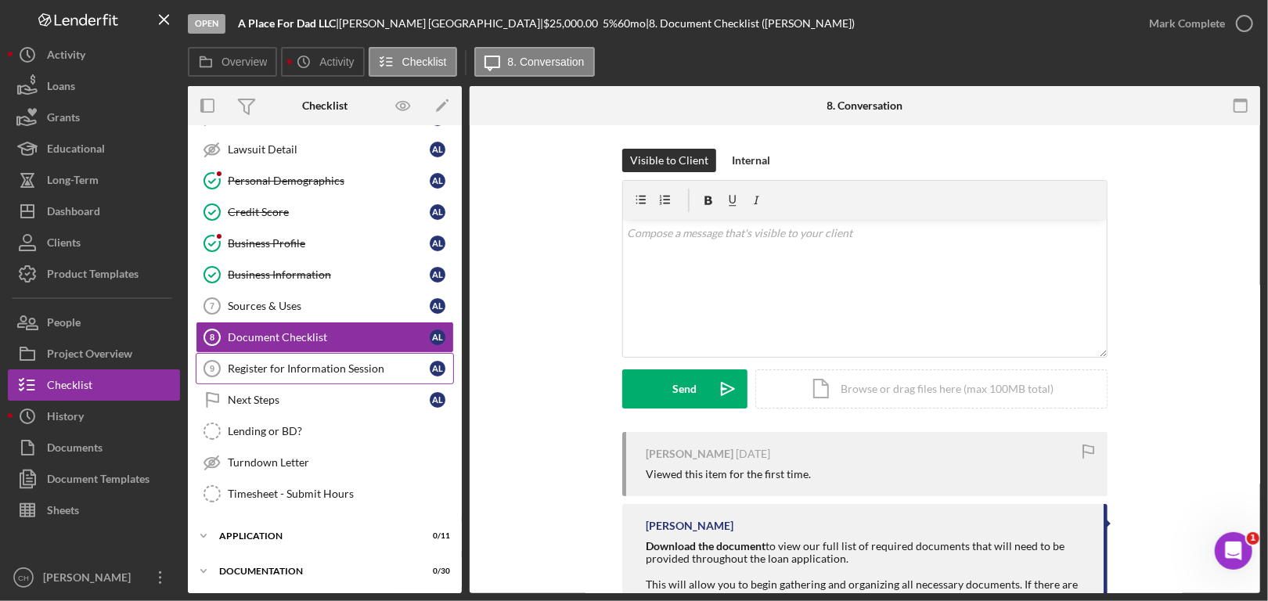
click at [283, 370] on div "Register for Information Session" at bounding box center [329, 368] width 202 height 13
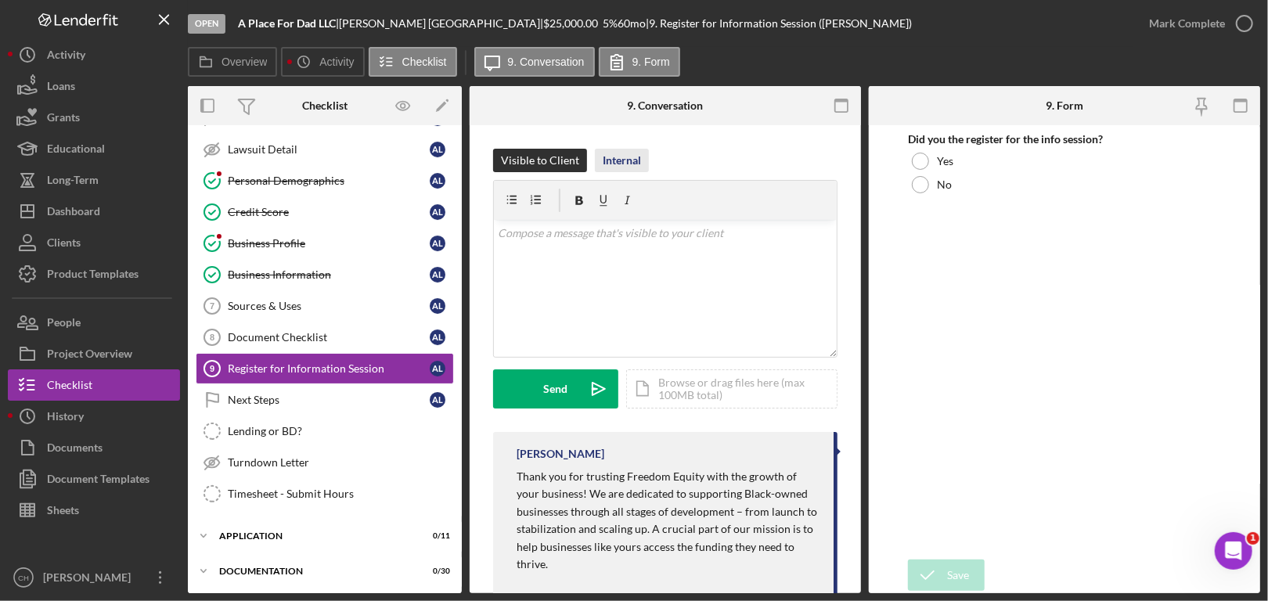
click at [613, 158] on div "Internal" at bounding box center [621, 160] width 38 height 23
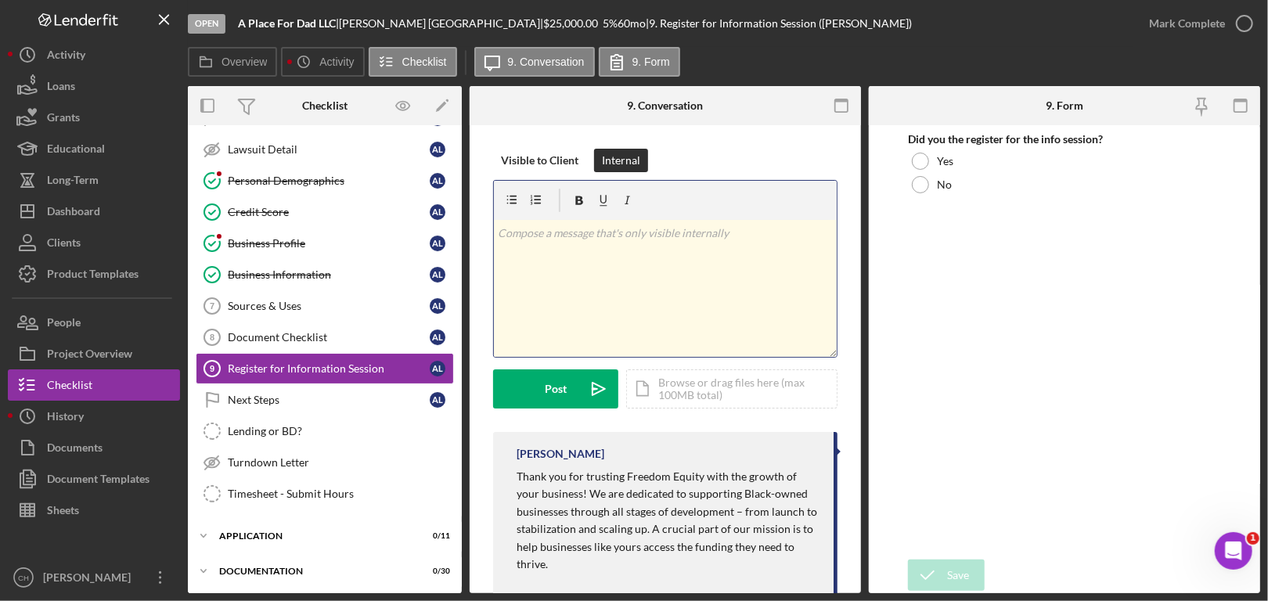
click at [597, 261] on div "v Color teal Color pink Remove color Add row above Add row below Add column bef…" at bounding box center [665, 288] width 343 height 137
click at [619, 234] on p "[PERSON_NAME] attended" at bounding box center [665, 233] width 334 height 17
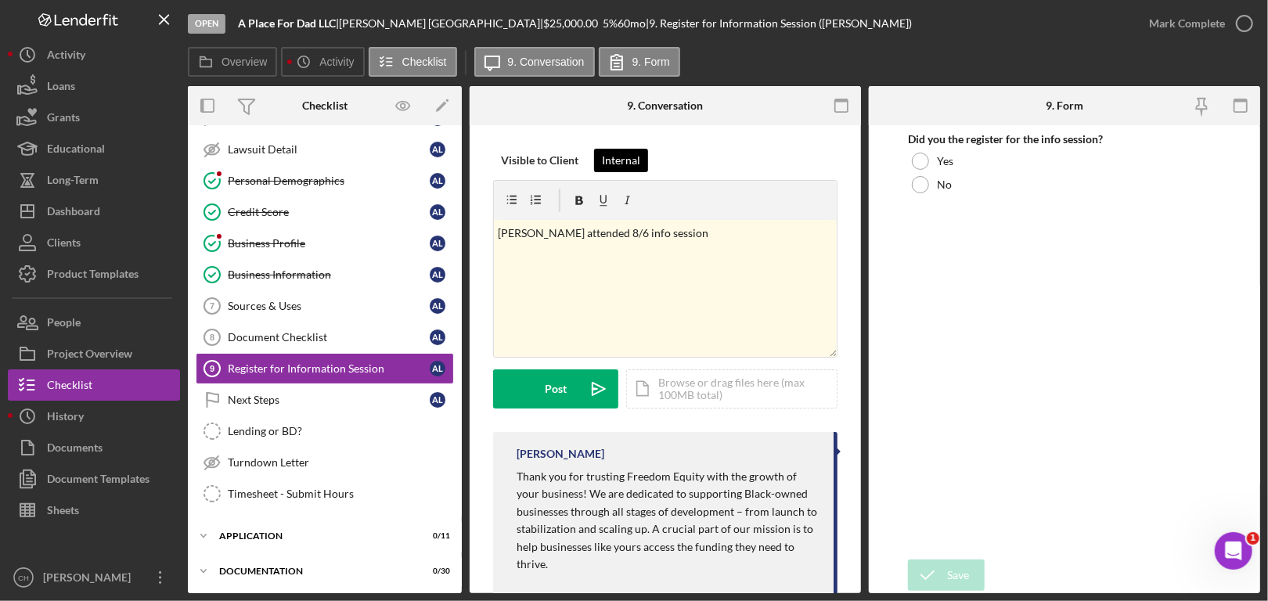
click at [631, 157] on div "Internal" at bounding box center [621, 160] width 38 height 23
click at [559, 407] on div "Post" at bounding box center [556, 388] width 22 height 39
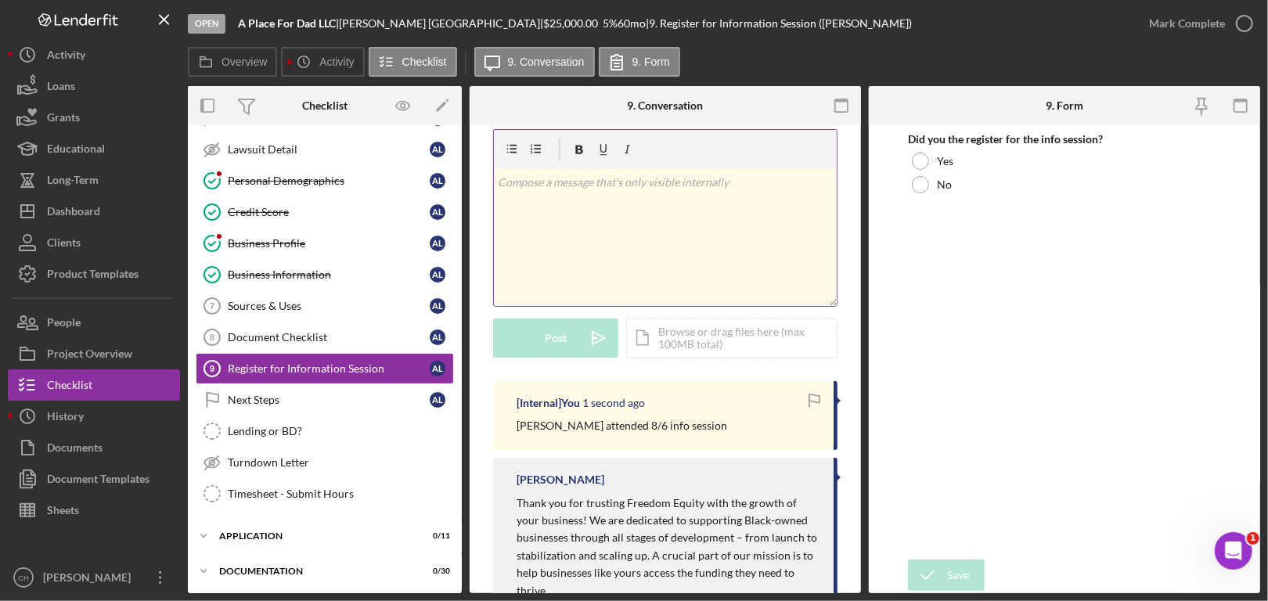
scroll to position [78, 0]
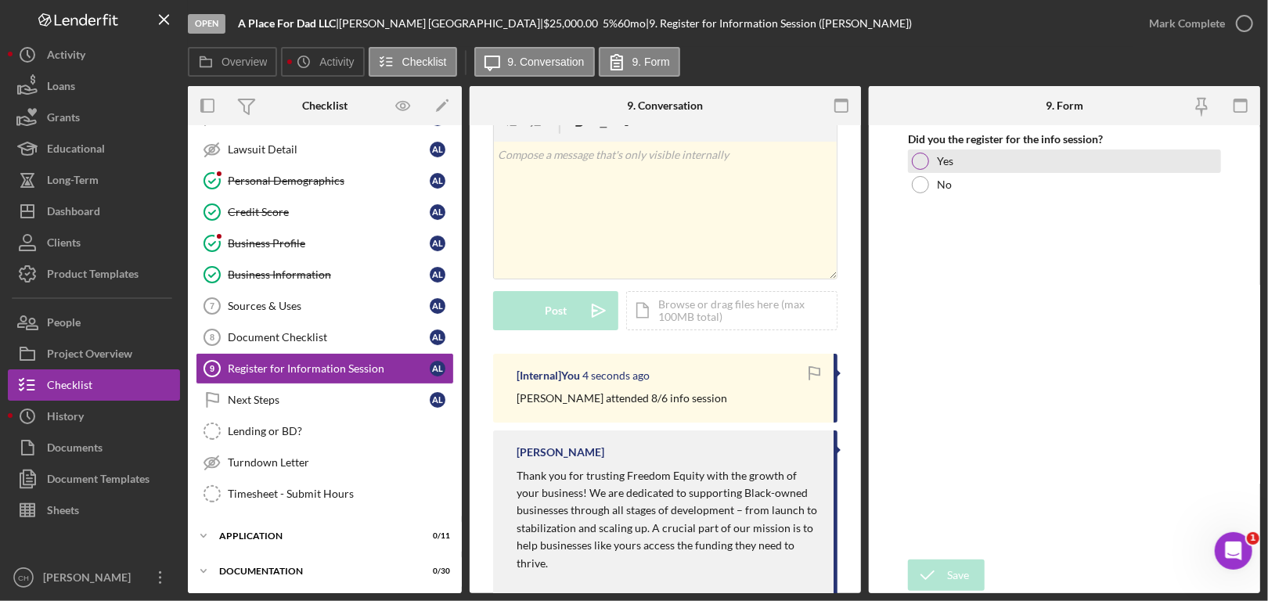
click at [925, 163] on div at bounding box center [920, 161] width 17 height 17
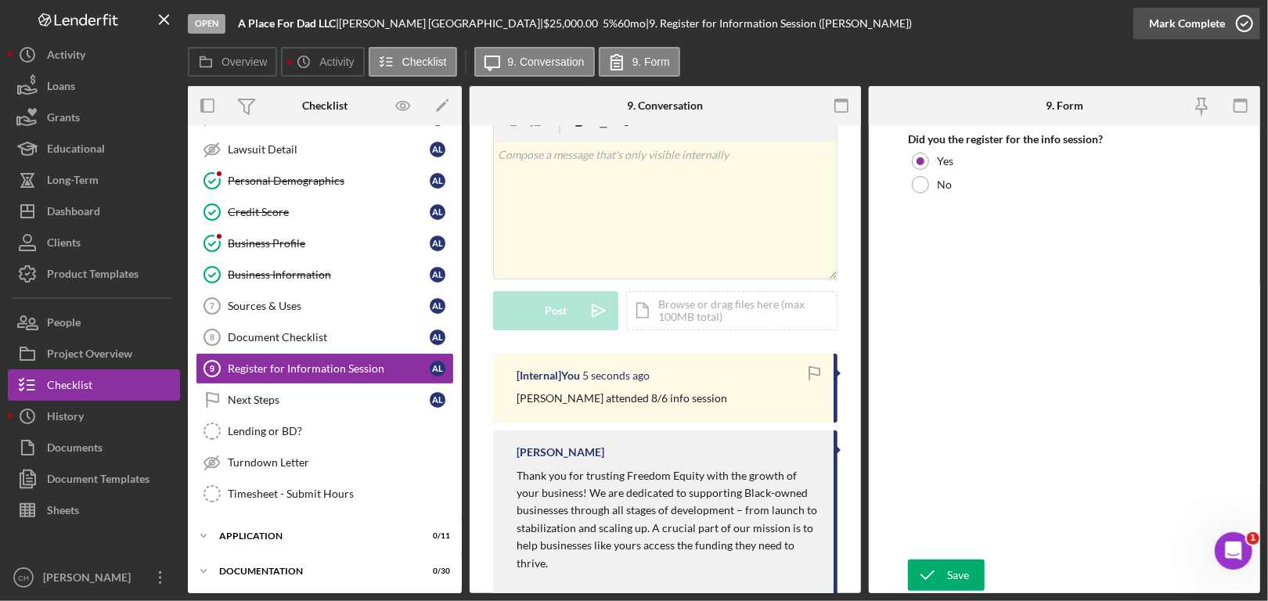
click at [1240, 15] on icon "button" at bounding box center [1244, 23] width 39 height 39
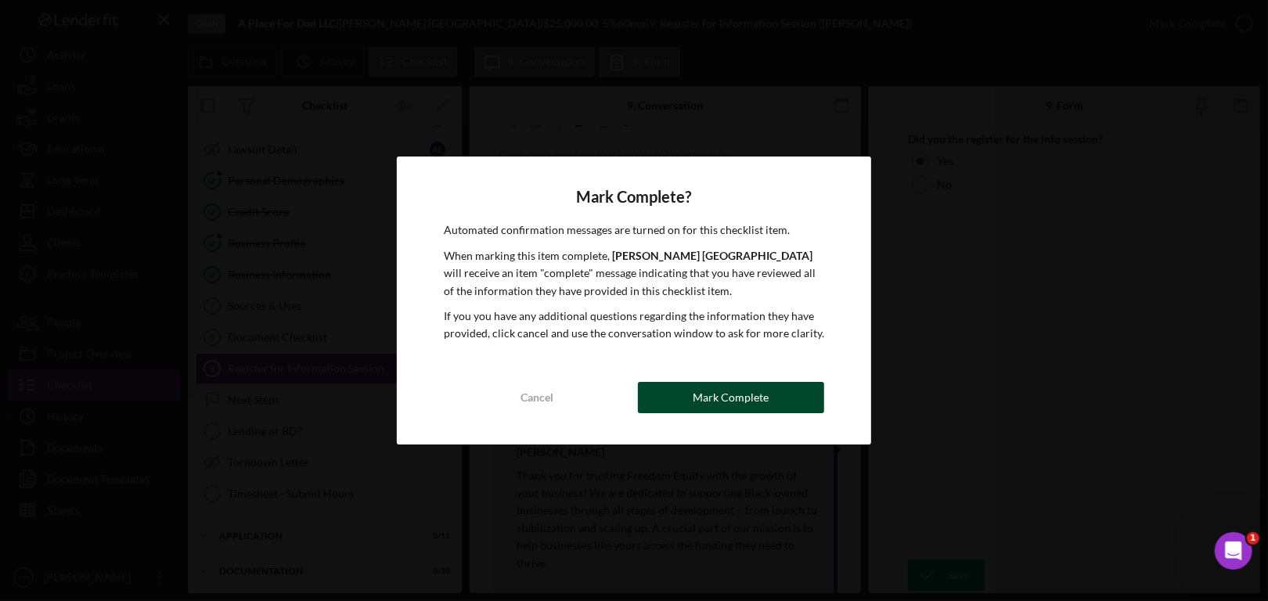
click at [731, 394] on div "Mark Complete" at bounding box center [731, 397] width 76 height 31
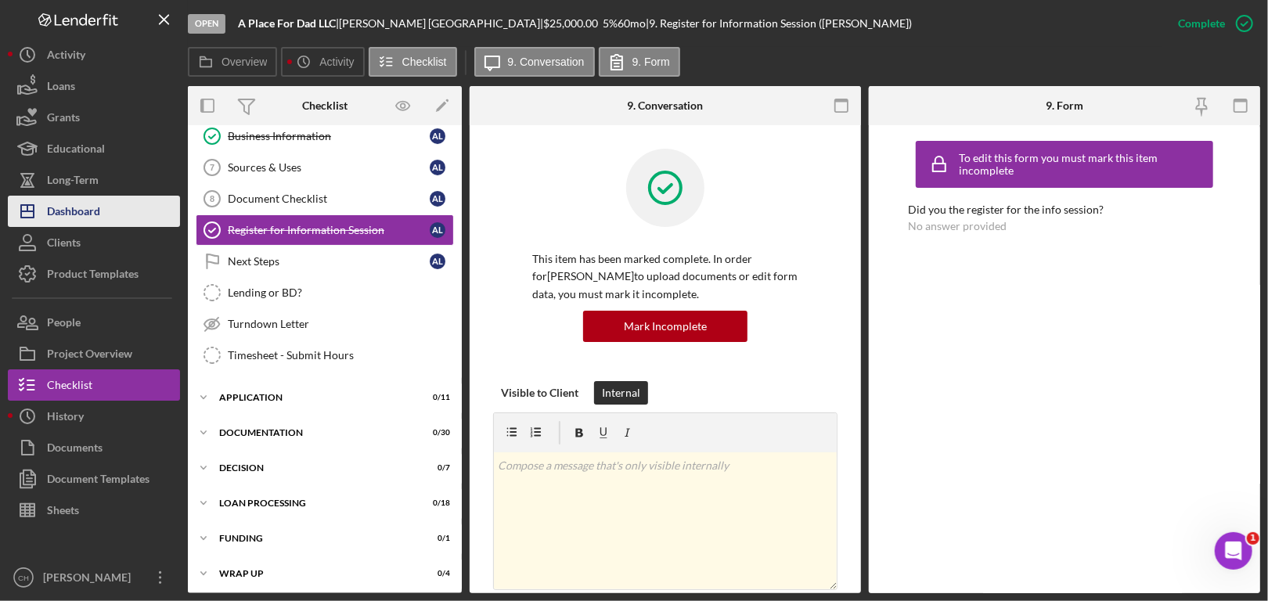
click at [87, 207] on div "Dashboard" at bounding box center [73, 213] width 53 height 35
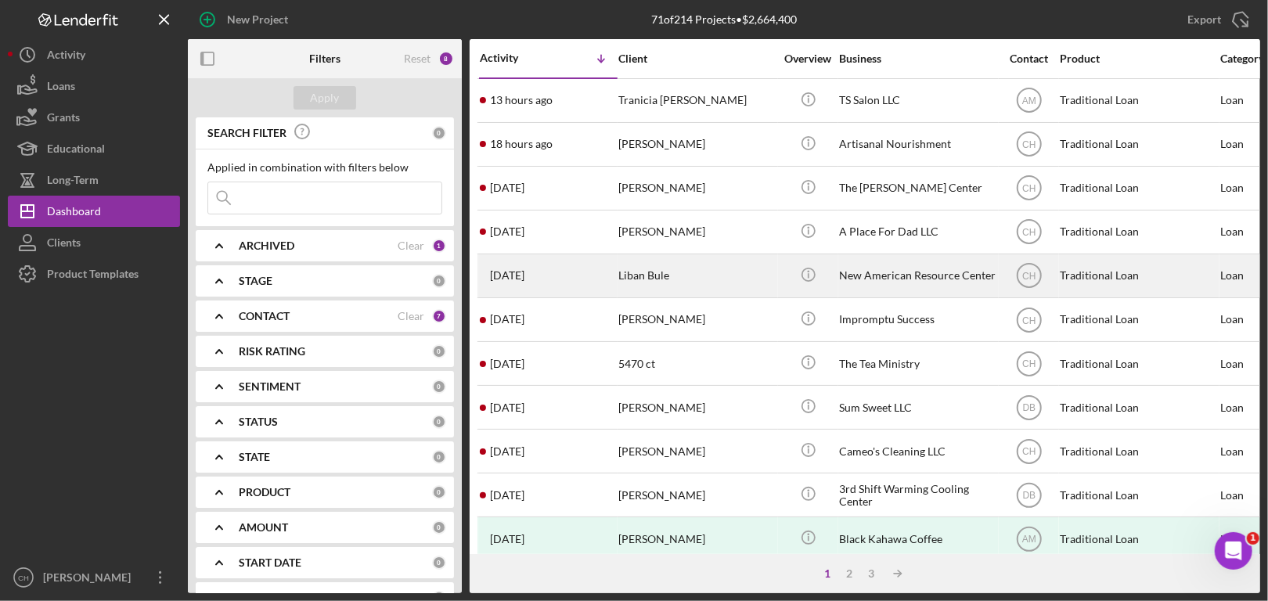
click at [610, 268] on div "[DATE] Liban Bule" at bounding box center [548, 275] width 137 height 41
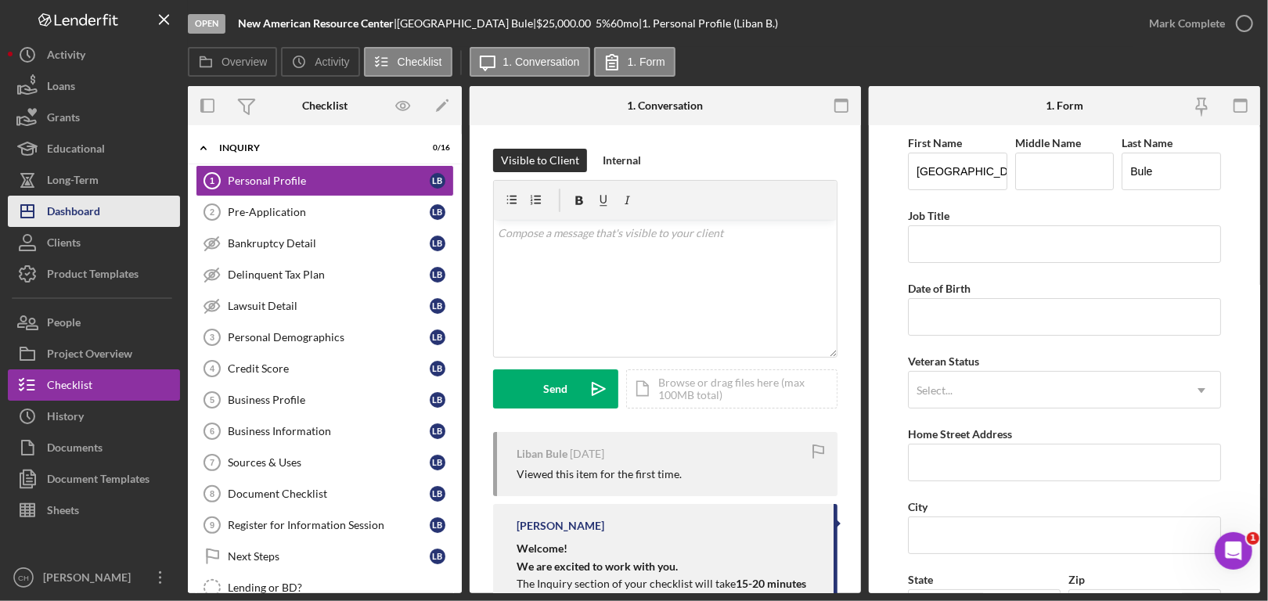
click at [78, 210] on div "Dashboard" at bounding box center [73, 213] width 53 height 35
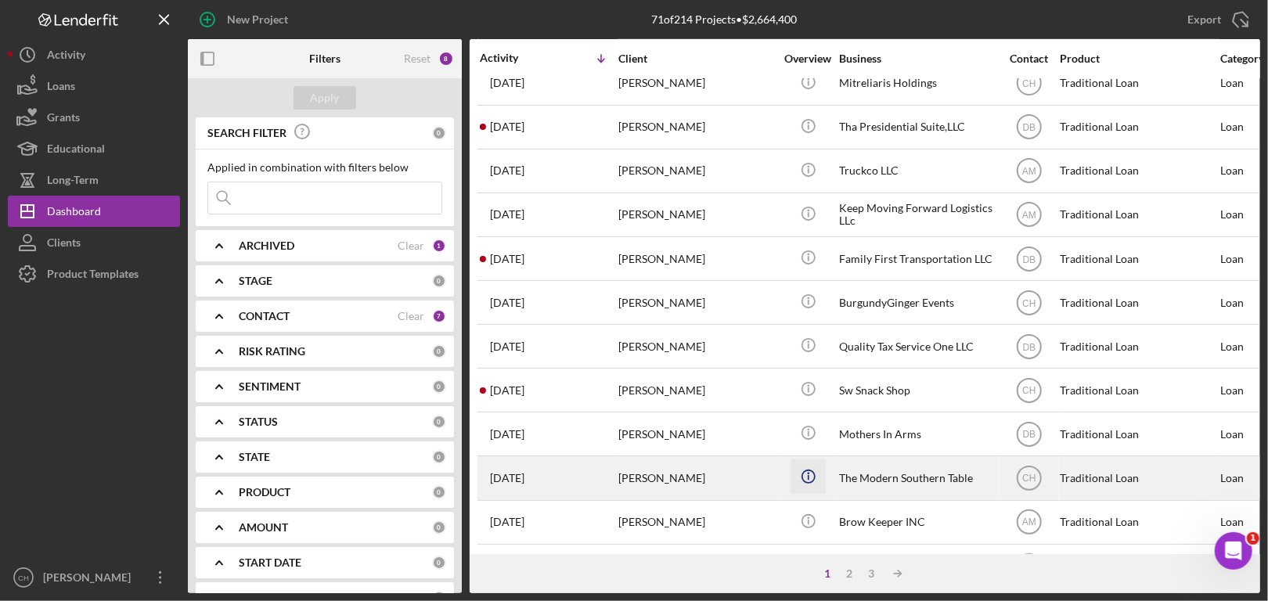
scroll to position [643, 0]
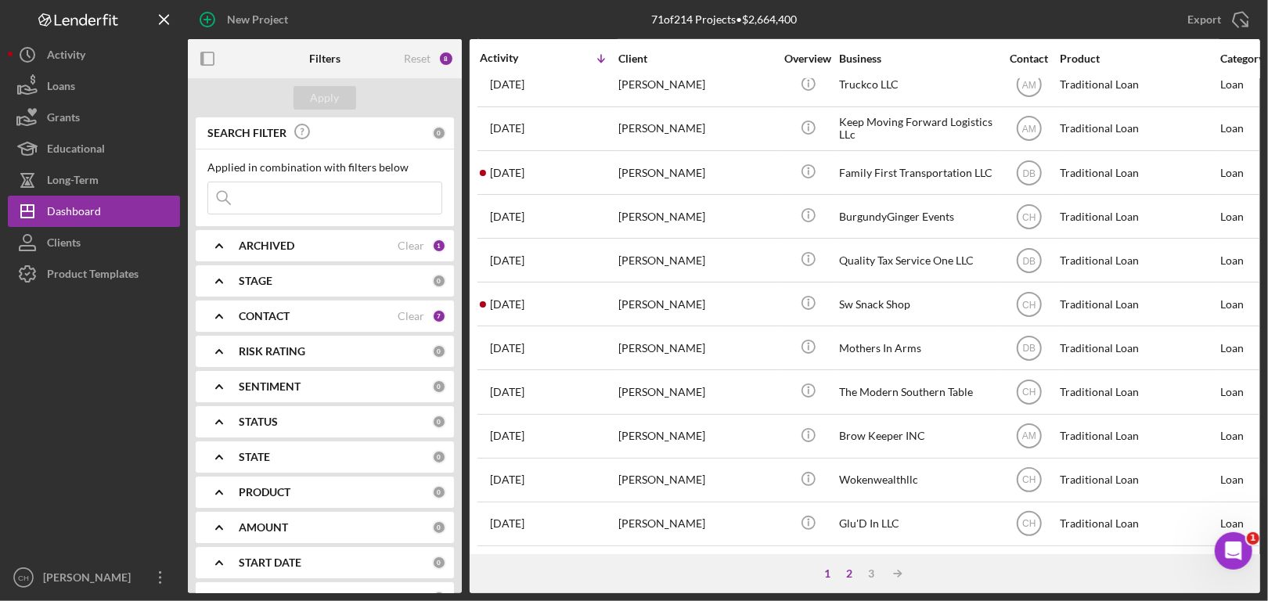
click at [853, 569] on div "2" at bounding box center [849, 573] width 22 height 13
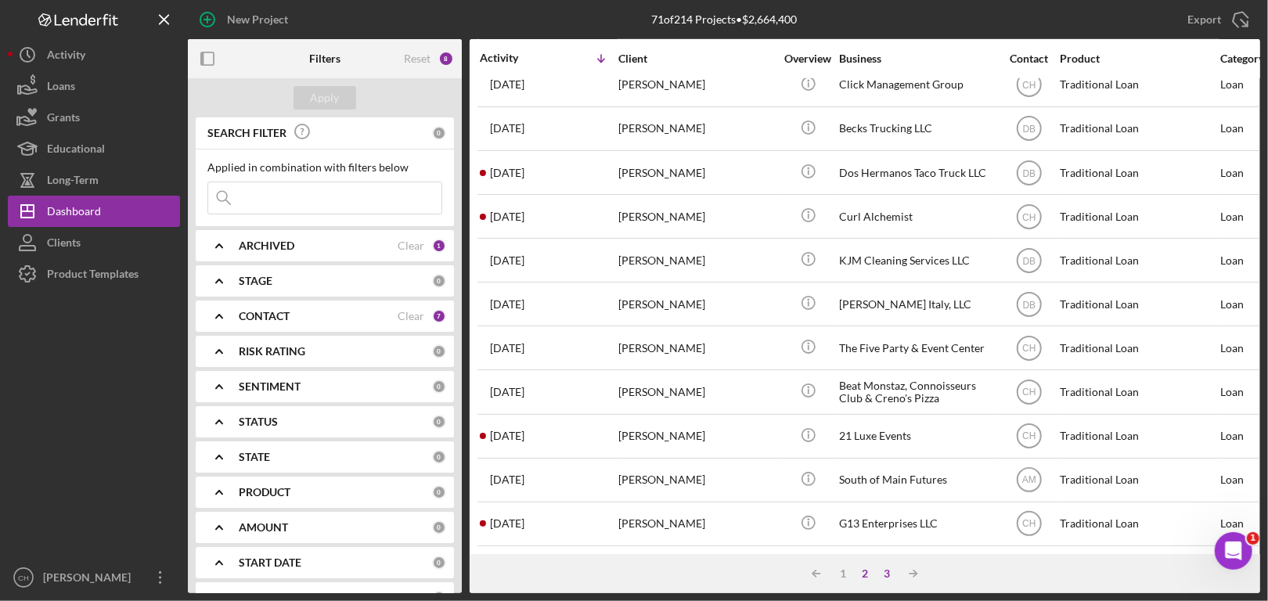
click at [887, 570] on div "3" at bounding box center [887, 573] width 22 height 13
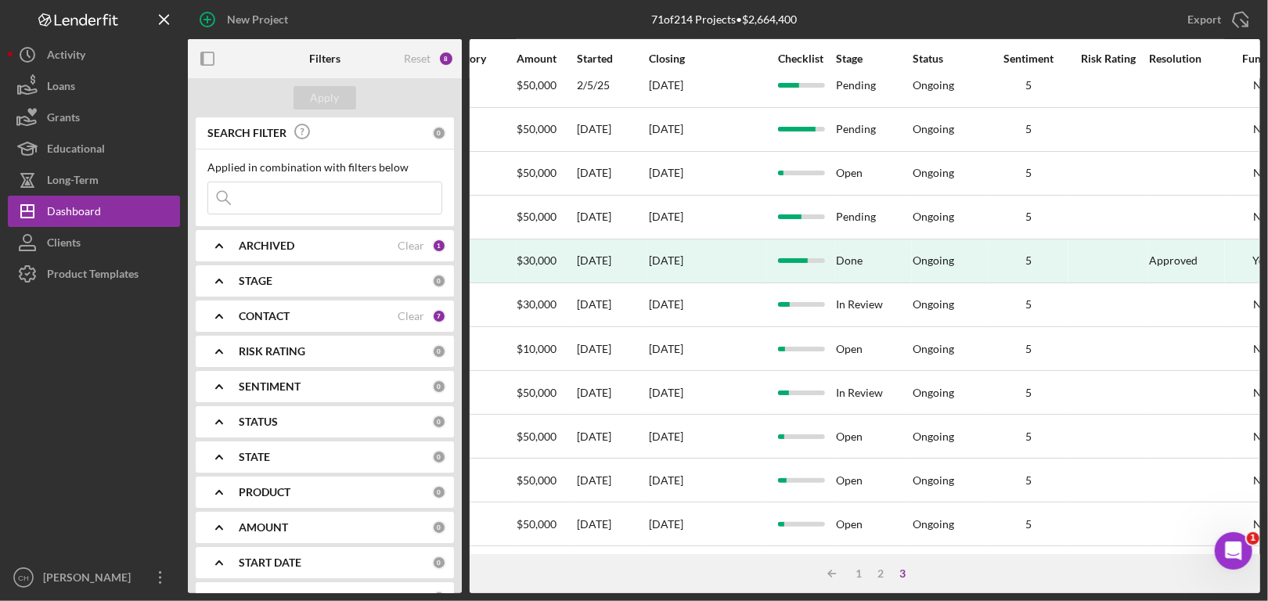
scroll to position [468, 0]
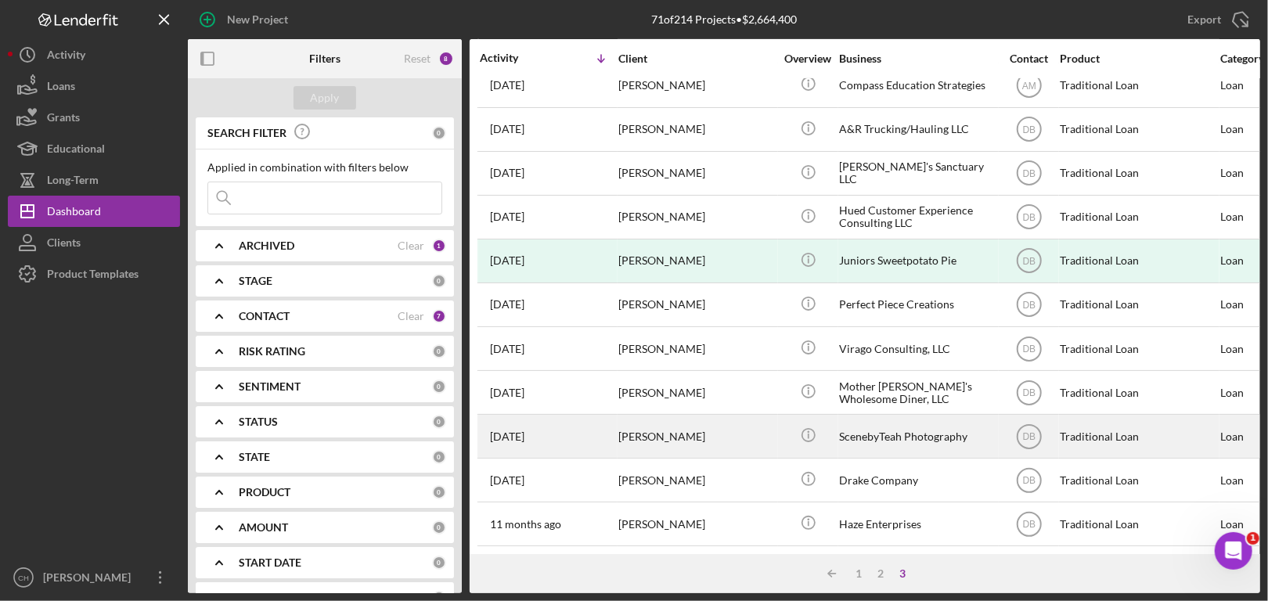
click at [573, 427] on div "[DATE] [PERSON_NAME]" at bounding box center [548, 435] width 137 height 41
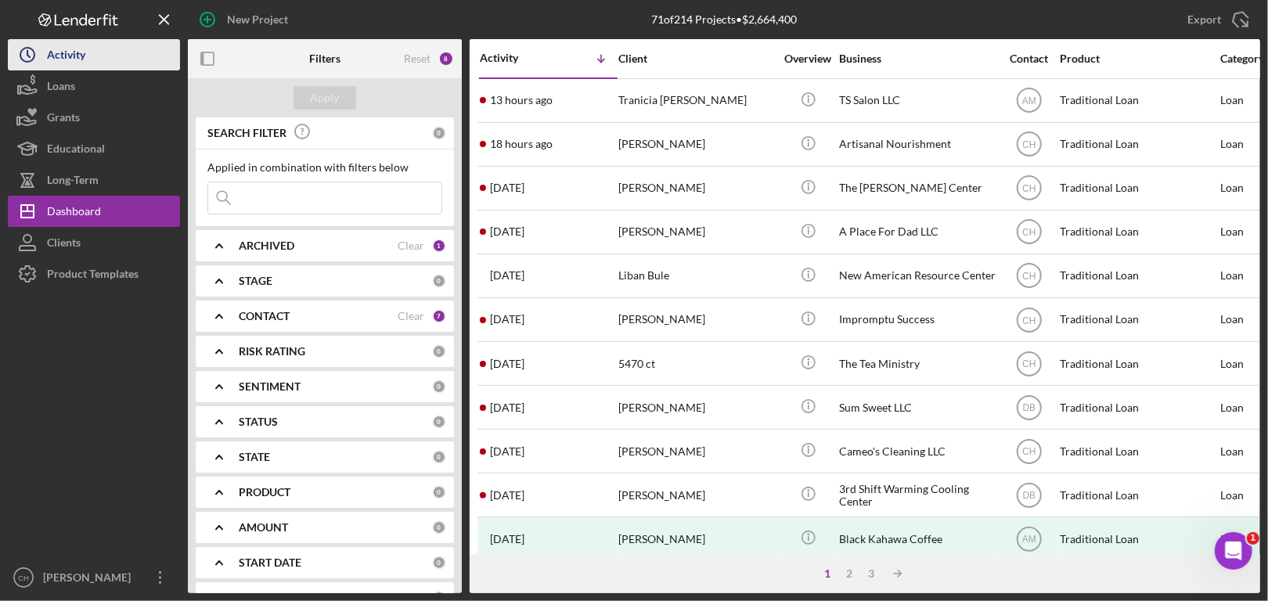
click at [135, 50] on button "Icon/History Activity" at bounding box center [94, 54] width 172 height 31
